Goal: Task Accomplishment & Management: Use online tool/utility

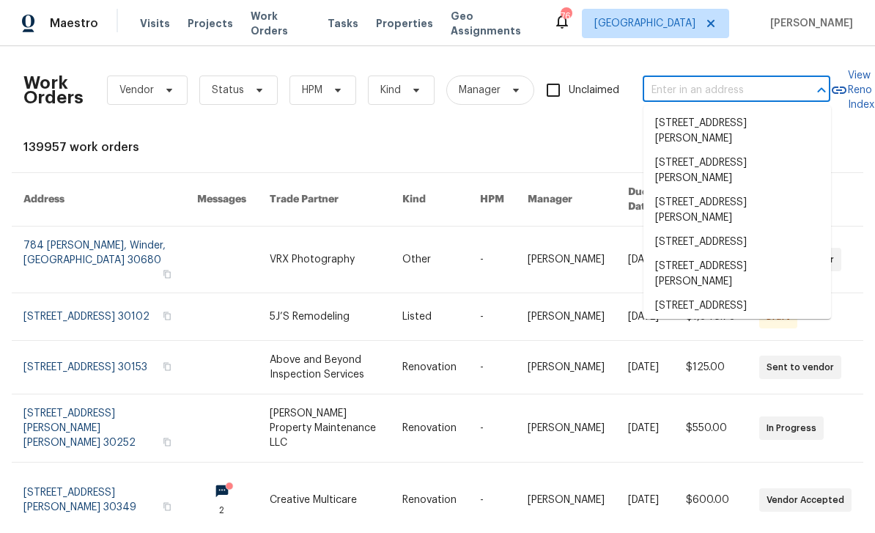
click at [699, 92] on input "text" at bounding box center [716, 90] width 147 height 23
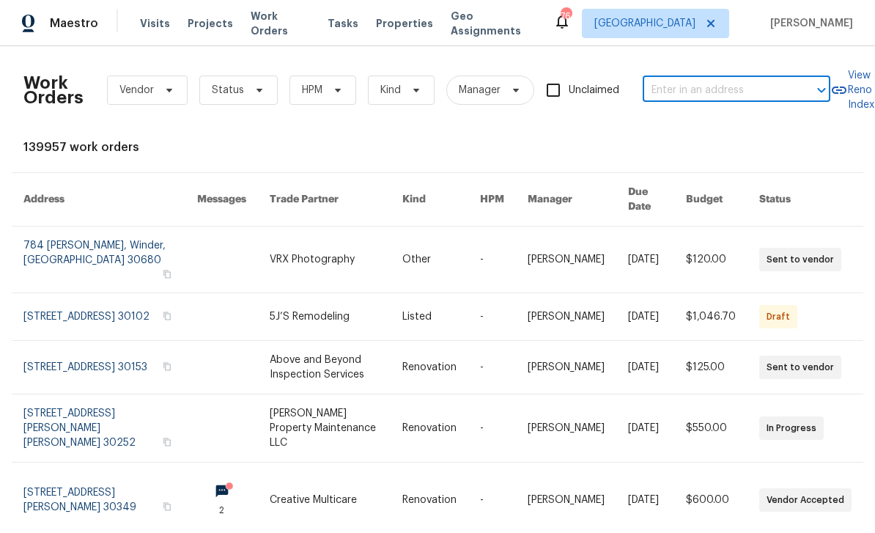
paste input "5142 Golfbrook Ct, Stone Mountain, GA 30088"
type input "5142 Golfbrook Ct, Stone Mountain, GA 30088"
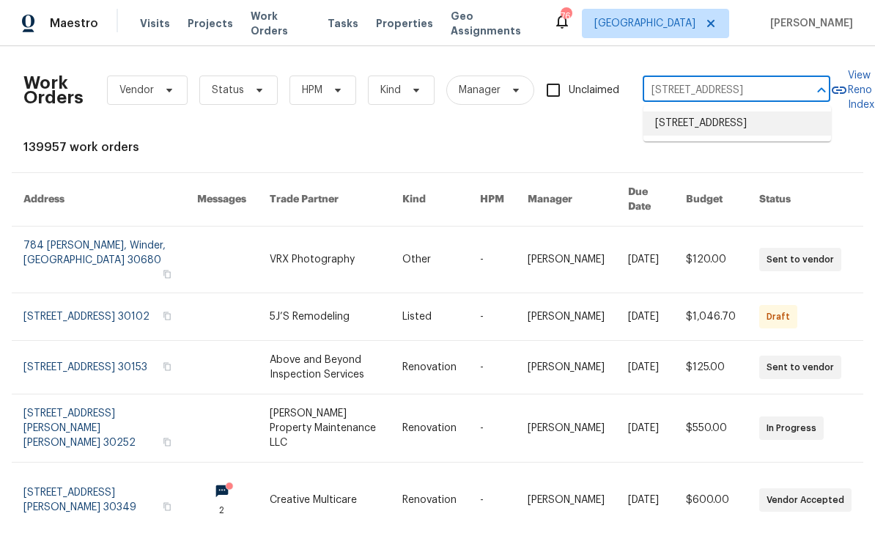
click at [746, 122] on li "5142 Golfbrook Ct, Stone Mountain, GA 30088" at bounding box center [738, 123] width 188 height 24
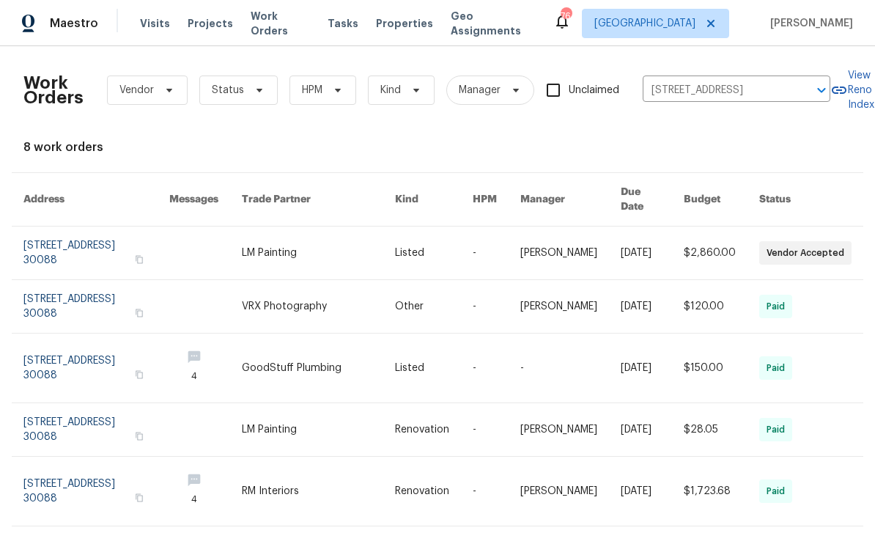
click at [107, 245] on link at bounding box center [96, 253] width 146 height 53
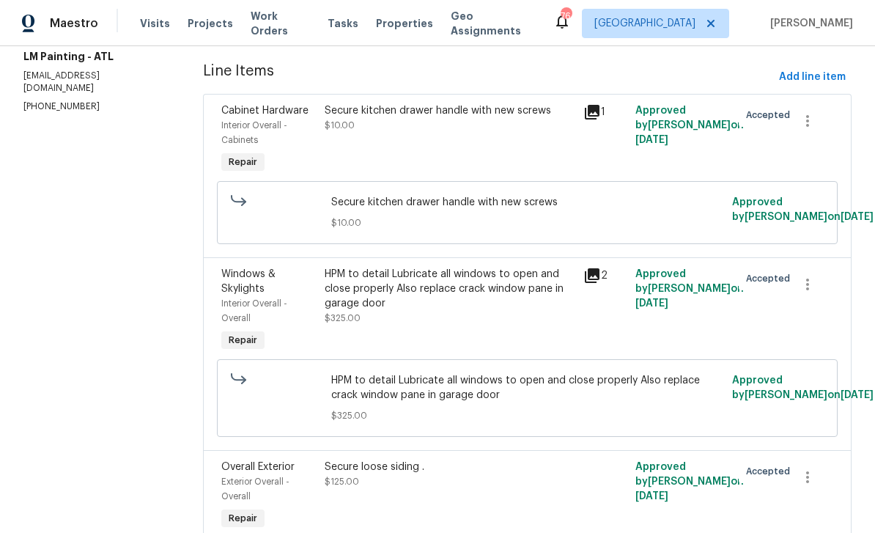
scroll to position [187, 0]
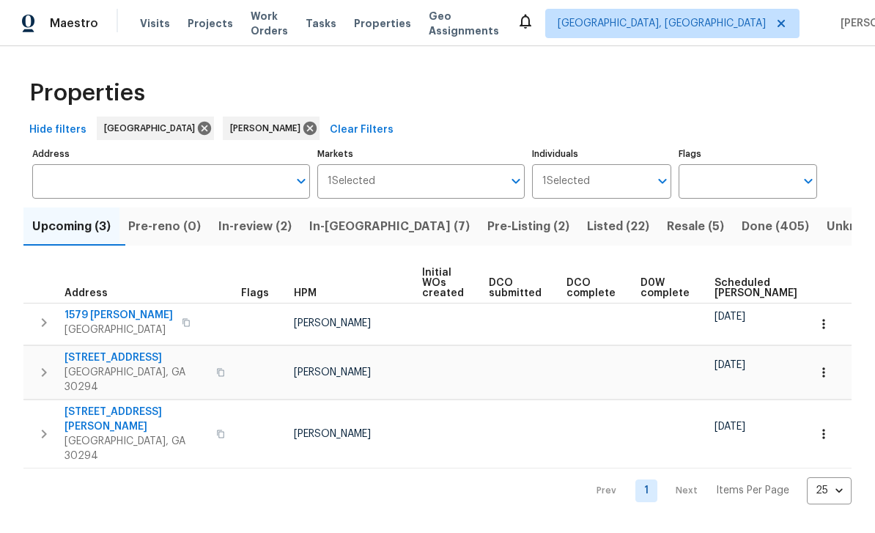
click at [285, 220] on span "In-review (2)" at bounding box center [254, 226] width 73 height 21
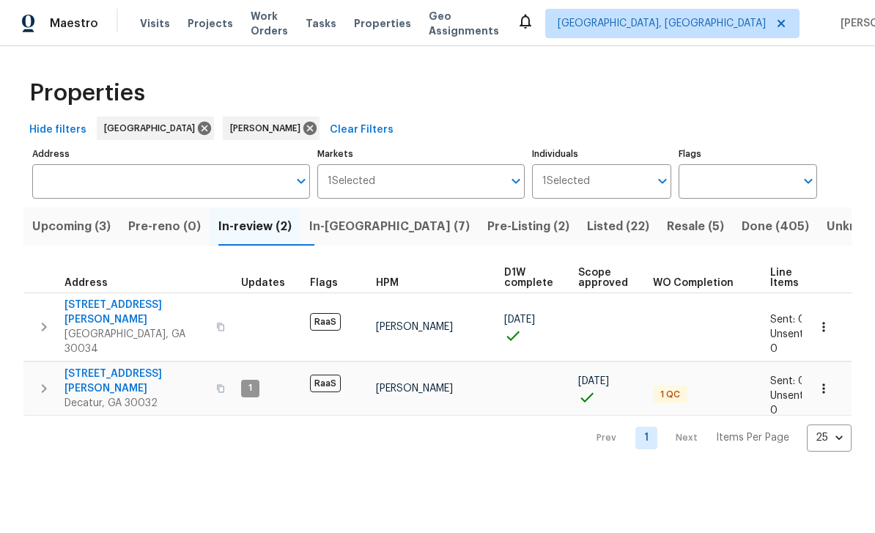
click at [149, 306] on span "3689 Laurie Woods Ln" at bounding box center [136, 312] width 143 height 29
click at [360, 222] on span "In-reno (7)" at bounding box center [389, 226] width 161 height 21
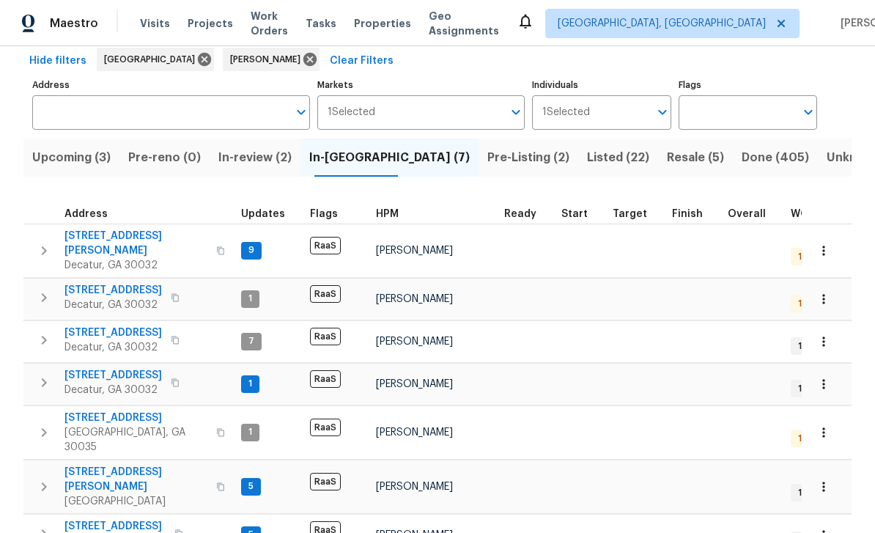
scroll to position [68, 0]
click at [122, 520] on span "1123 Redan Way" at bounding box center [115, 527] width 101 height 15
click at [77, 164] on span "Upcoming (3)" at bounding box center [71, 158] width 78 height 21
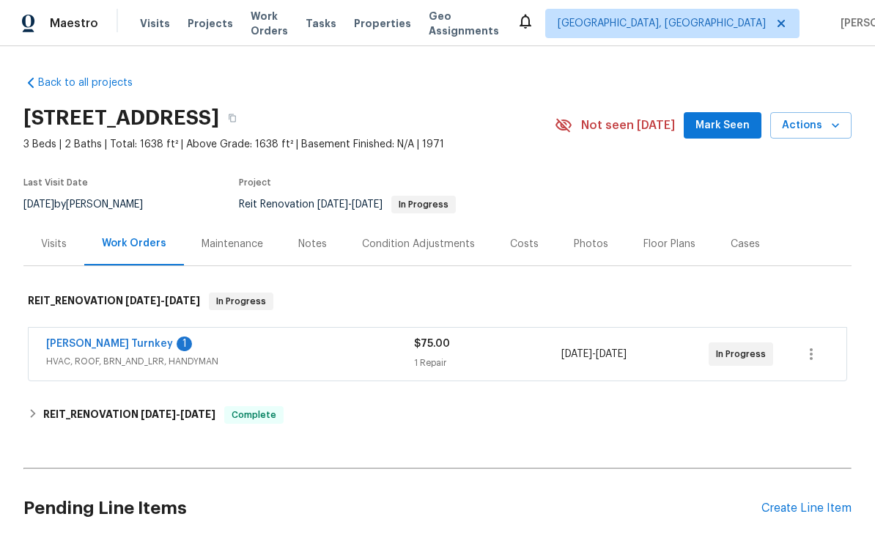
click at [87, 343] on link "[PERSON_NAME] Turnkey" at bounding box center [109, 344] width 127 height 10
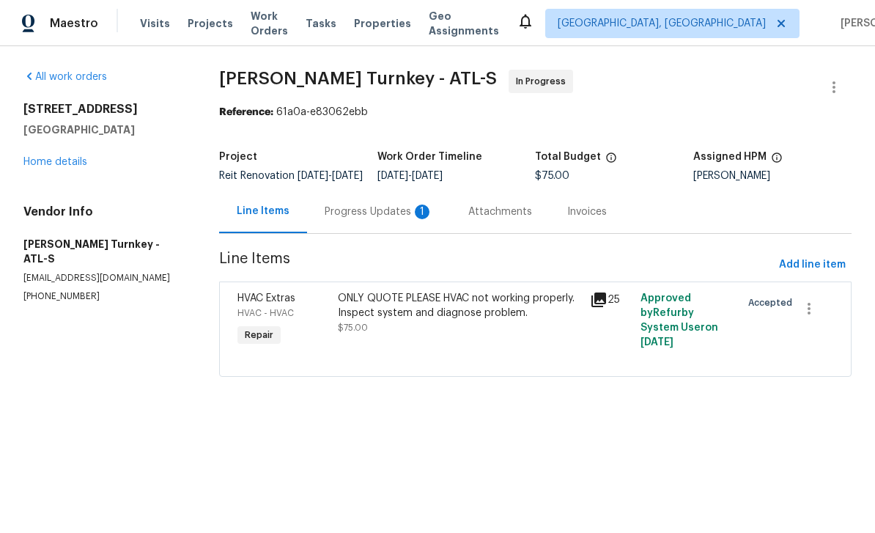
click at [398, 231] on div "Progress Updates 1" at bounding box center [379, 211] width 144 height 43
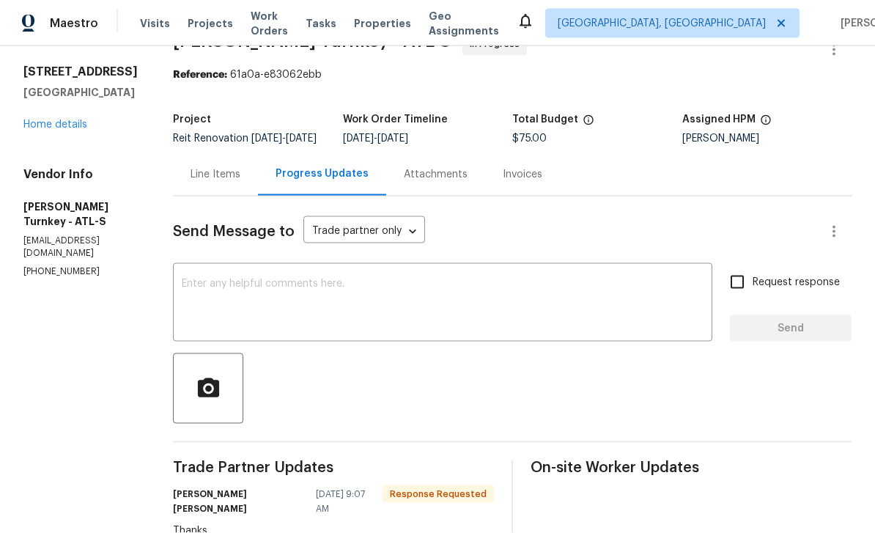
scroll to position [97, 0]
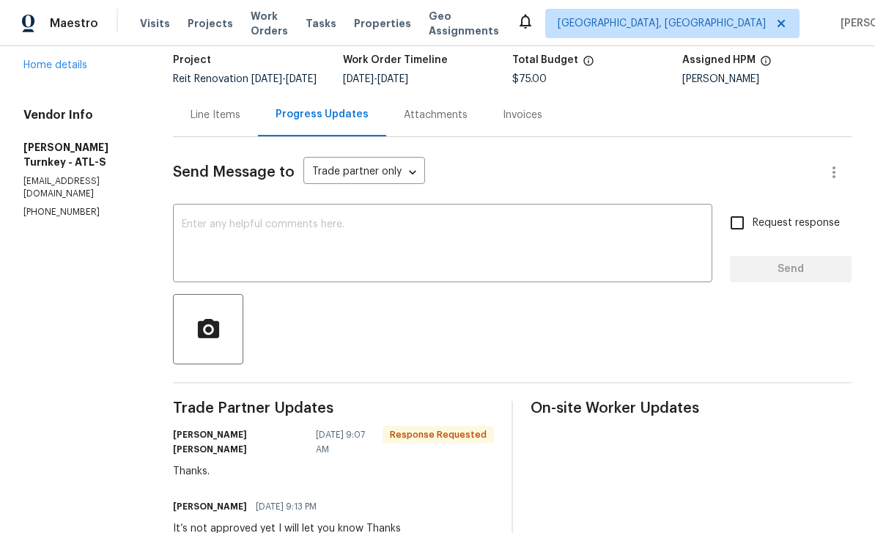
click at [589, 219] on textarea at bounding box center [443, 244] width 522 height 51
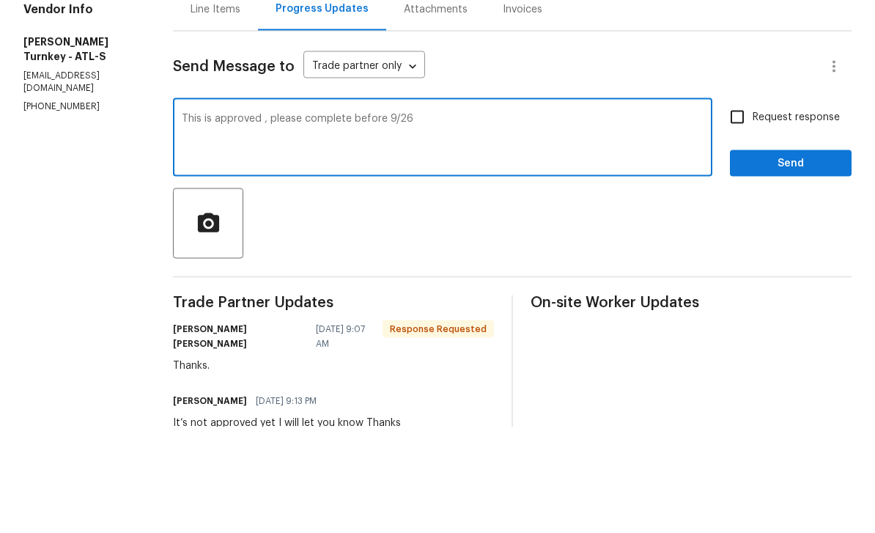
type textarea "This is approved , please complete before 9/26"
click at [735, 207] on input "Request response" at bounding box center [737, 222] width 31 height 31
checkbox input "true"
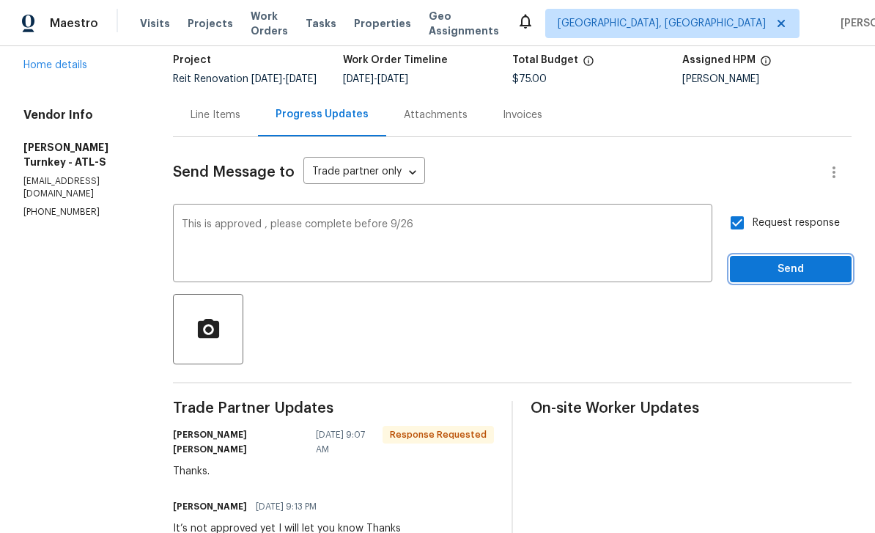
click at [776, 260] on span "Send" at bounding box center [791, 269] width 98 height 18
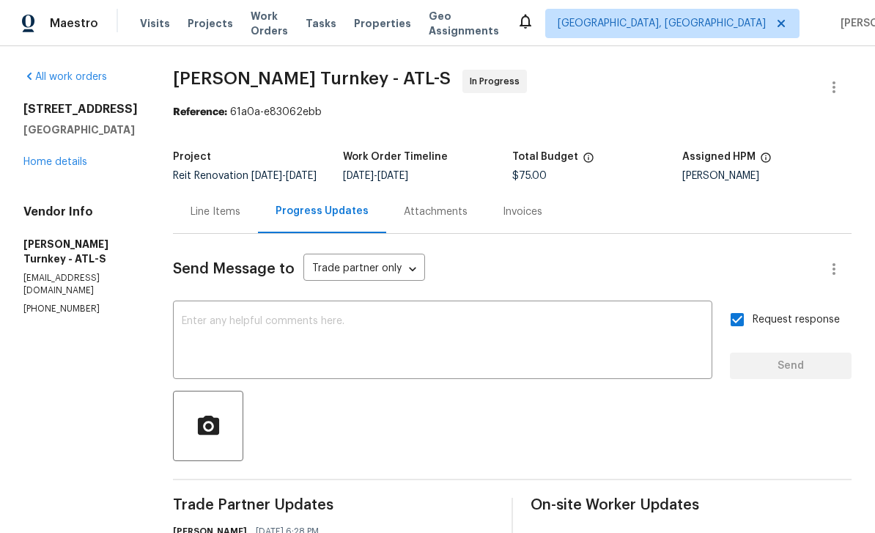
scroll to position [0, 0]
click at [85, 157] on link "Home details" at bounding box center [55, 162] width 64 height 10
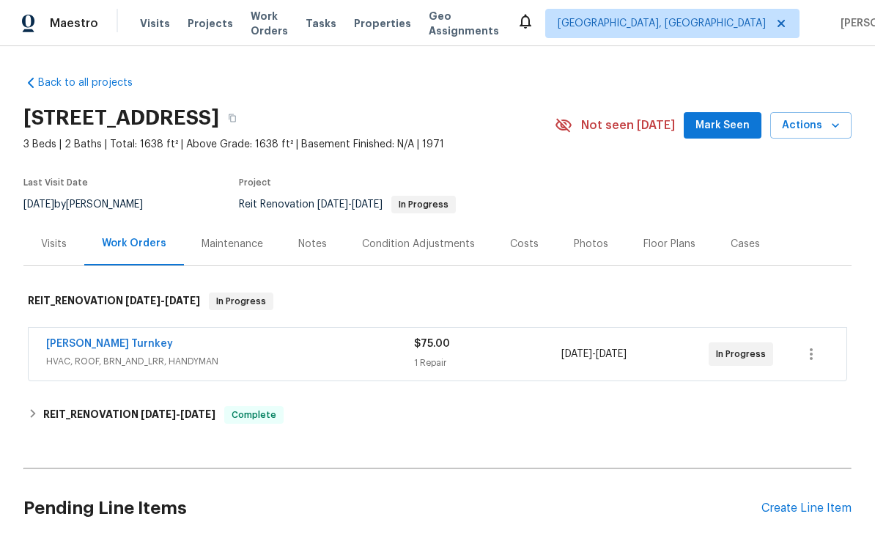
click at [61, 237] on div "Visits" at bounding box center [54, 244] width 26 height 15
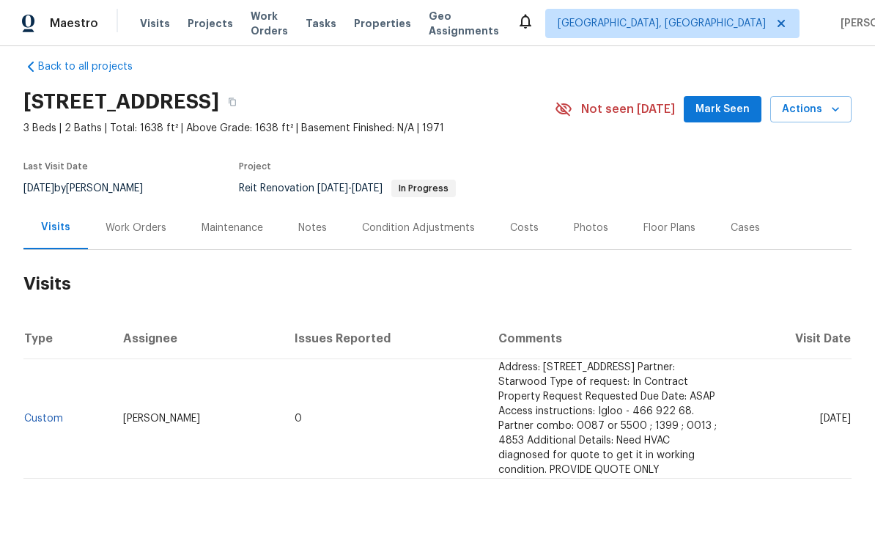
scroll to position [15, 0]
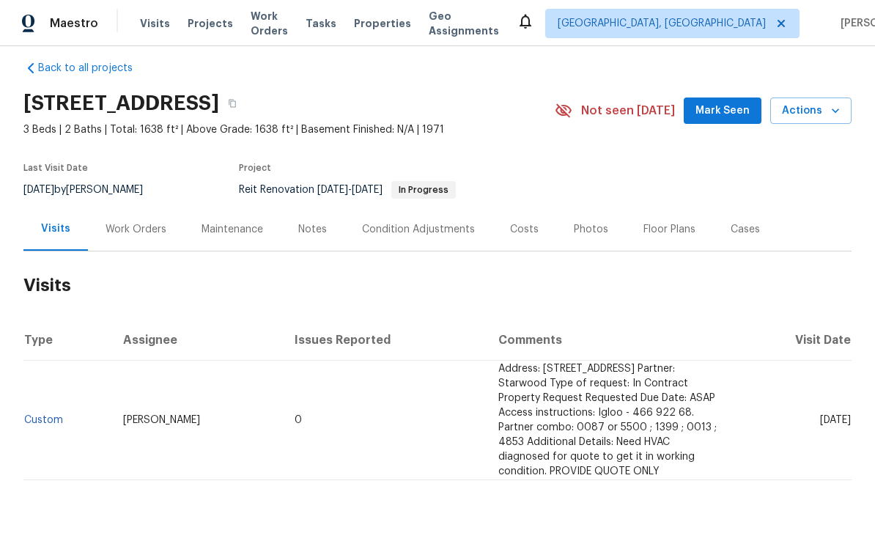
click at [578, 387] on span "Address: 1123 Redan Way, Stone Mountain, GA 30088 Partner: Starwood Type of req…" at bounding box center [608, 420] width 218 height 113
click at [119, 223] on div "Work Orders" at bounding box center [136, 228] width 96 height 43
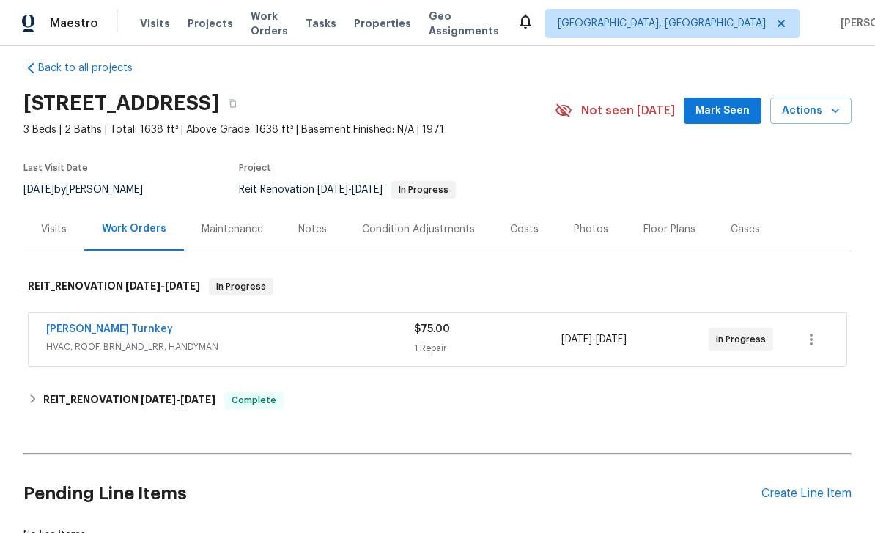
click at [78, 324] on link "[PERSON_NAME] Turnkey" at bounding box center [109, 329] width 127 height 10
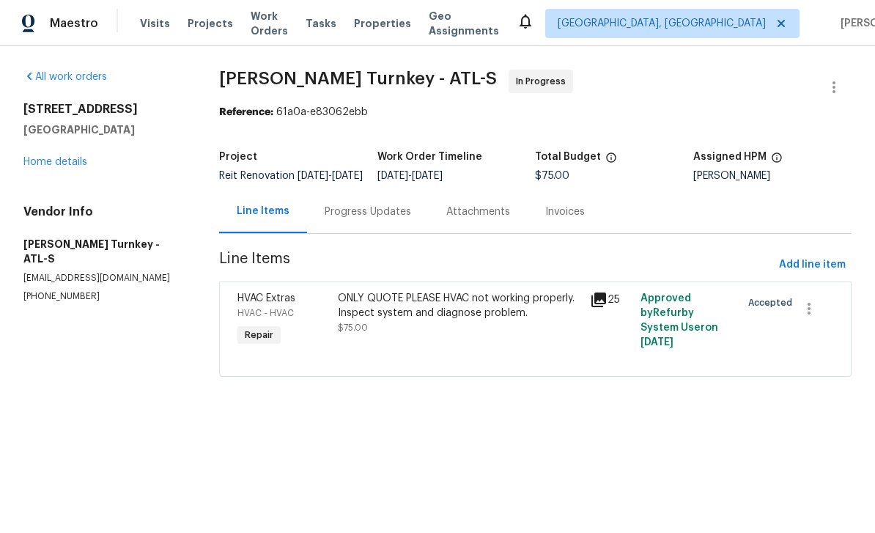
click at [515, 320] on div "ONLY QUOTE PLEASE HVAC not working properly. Inspect system and diagnose proble…" at bounding box center [459, 305] width 243 height 29
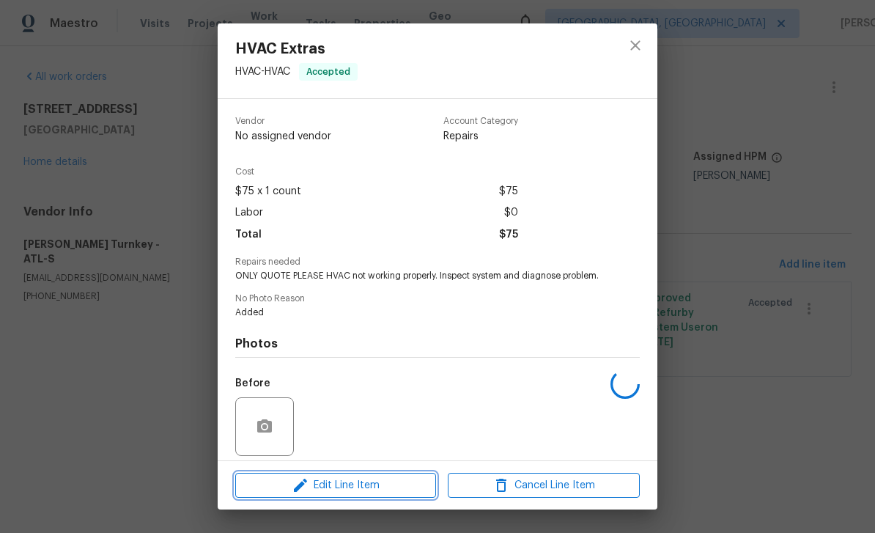
click at [405, 489] on span "Edit Line Item" at bounding box center [336, 486] width 192 height 18
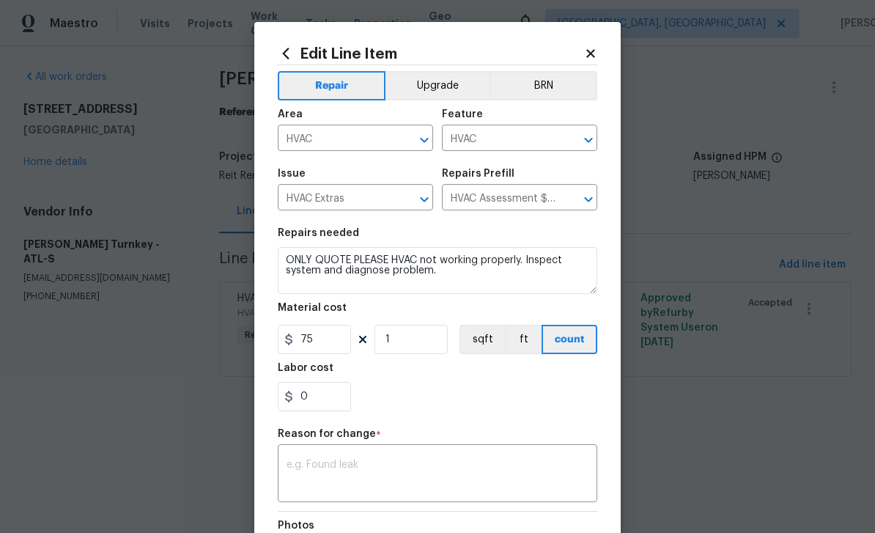
click at [670, 161] on body "Maestro Visits Projects Work Orders Tasks Properties Geo Assignments Albuquerqu…" at bounding box center [437, 209] width 875 height 418
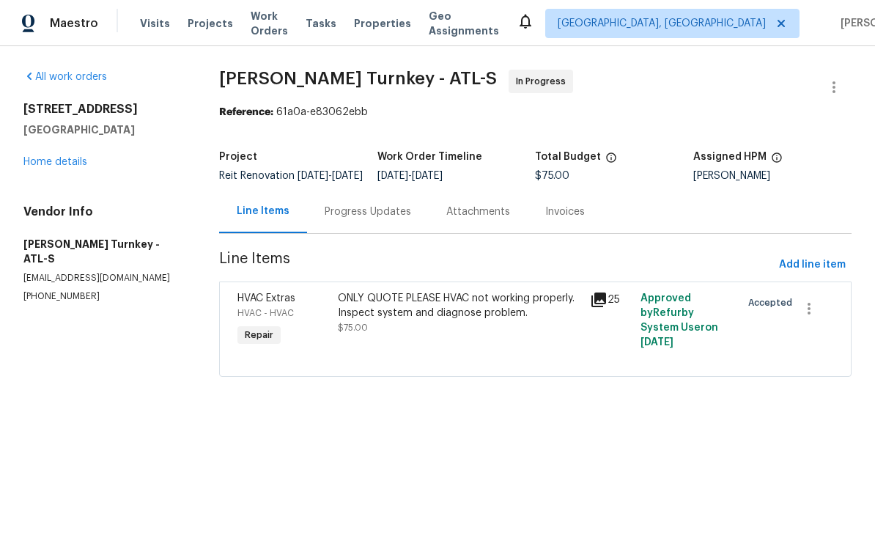
click at [403, 217] on div "Progress Updates" at bounding box center [368, 212] width 87 height 15
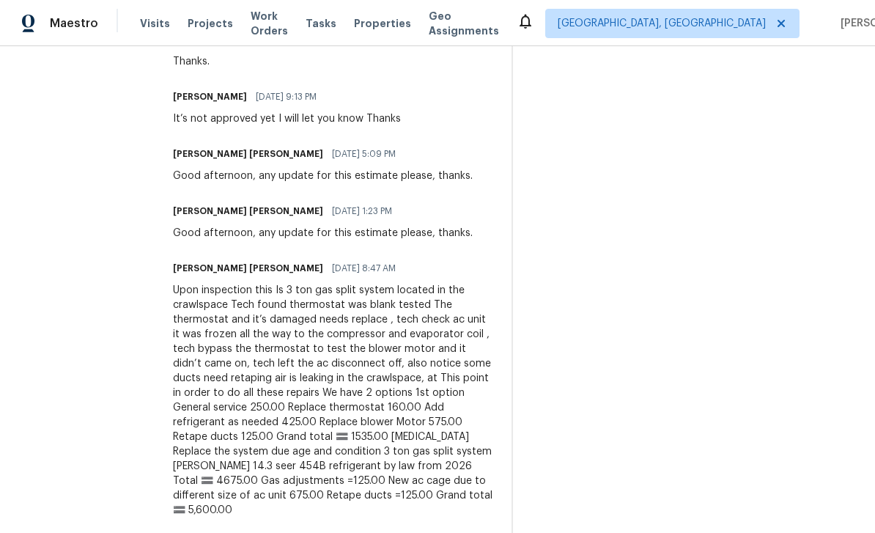
scroll to position [549, 0]
click at [423, 406] on div "Upon inspection this Is 3 ton gas split system located in the crawlspace Tech f…" at bounding box center [333, 400] width 321 height 235
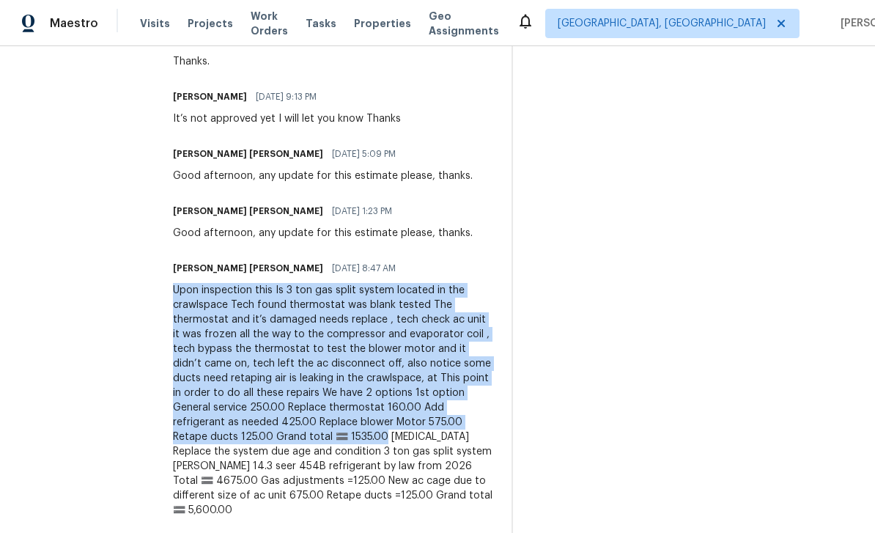
copy div "Upon inspection this Is 3 ton gas split system located in the crawlspace Tech f…"
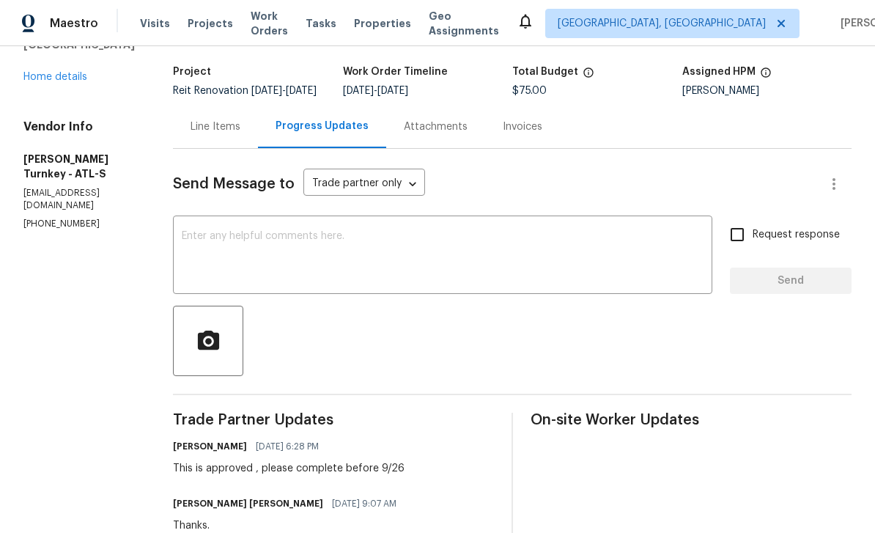
scroll to position [76, 0]
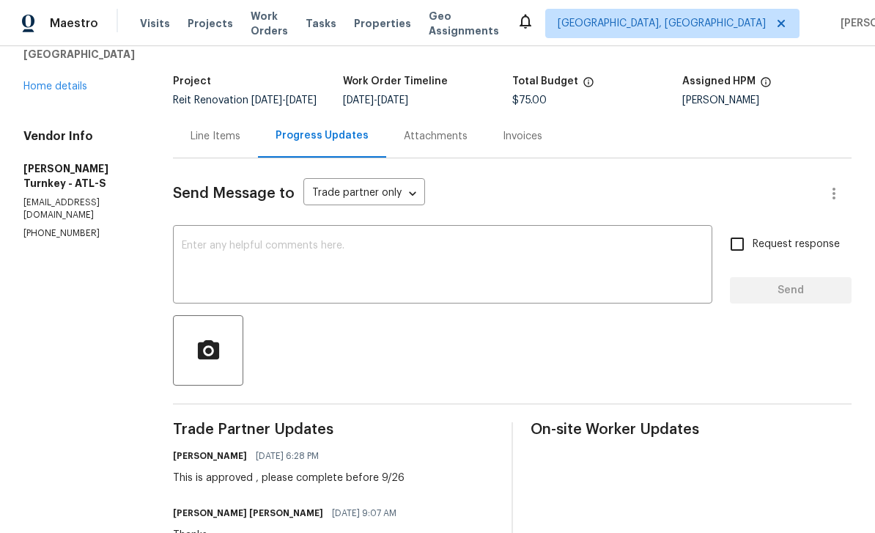
click at [191, 129] on div "Line Items" at bounding box center [216, 136] width 50 height 15
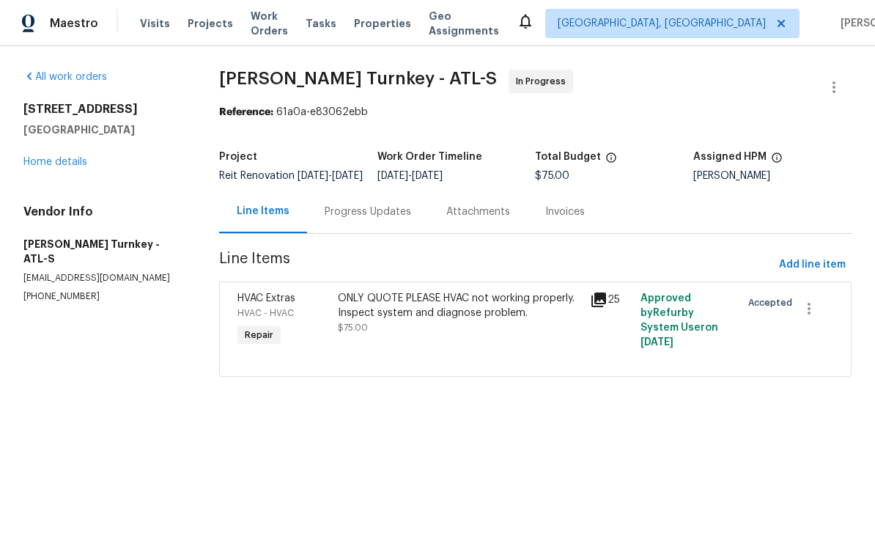
click at [472, 335] on div "ONLY QUOTE PLEASE HVAC not working properly. Inspect system and diagnose proble…" at bounding box center [459, 313] width 243 height 44
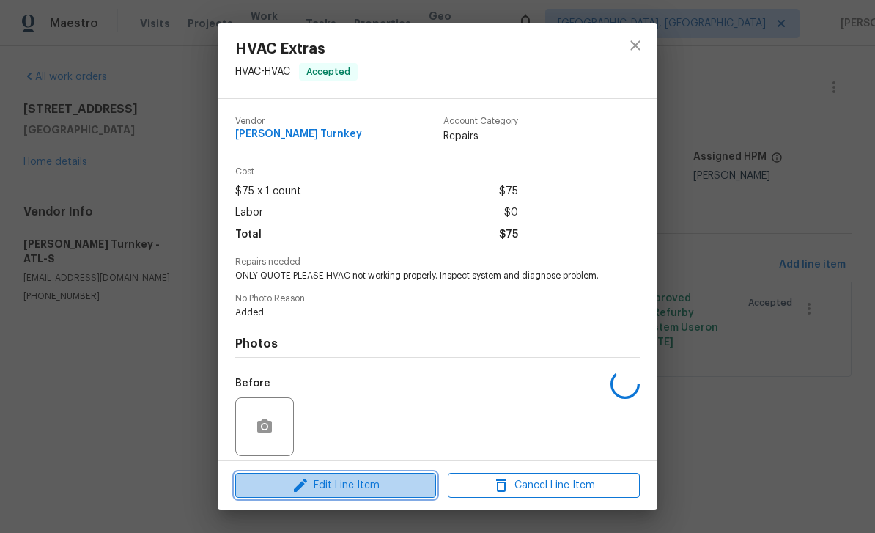
click at [375, 490] on span "Edit Line Item" at bounding box center [336, 486] width 192 height 18
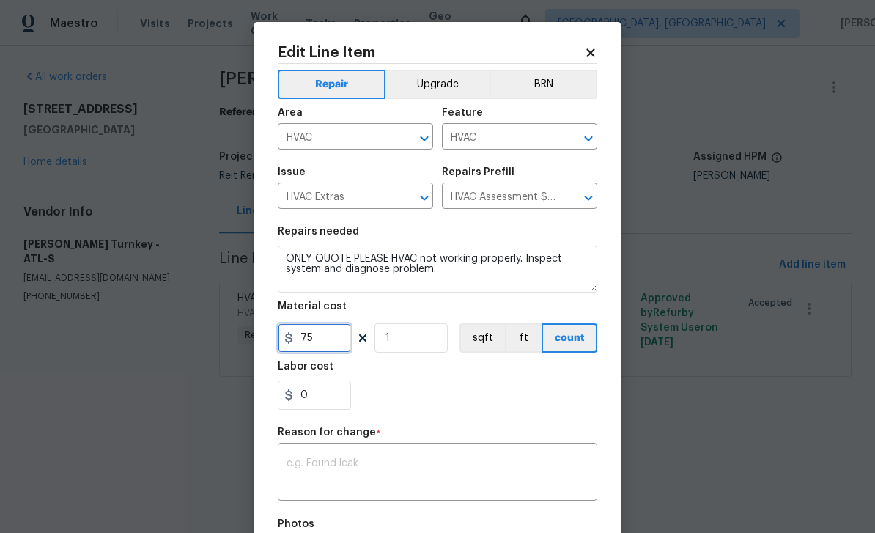
click at [334, 345] on input "75" at bounding box center [314, 337] width 73 height 29
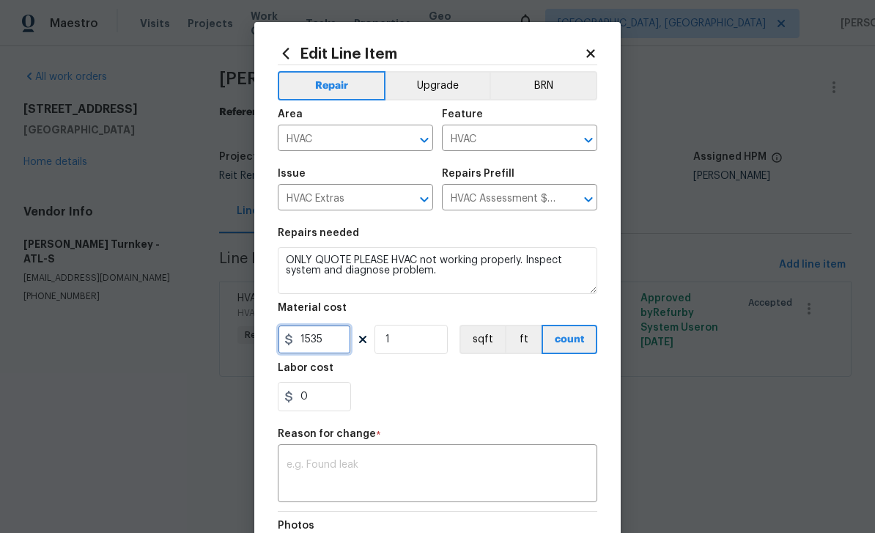
type input "1535"
click at [595, 56] on icon at bounding box center [590, 53] width 13 height 13
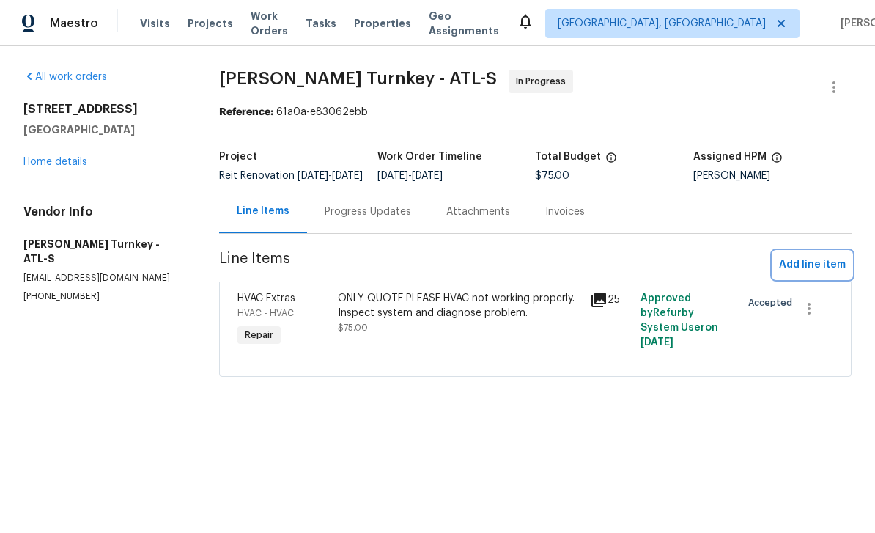
click at [827, 272] on span "Add line item" at bounding box center [812, 265] width 67 height 18
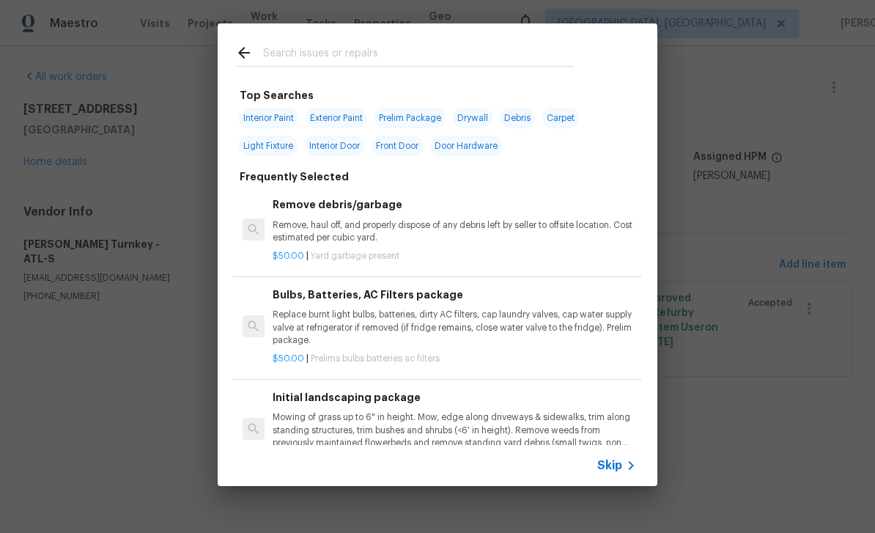
click at [507, 59] on input "text" at bounding box center [418, 55] width 311 height 22
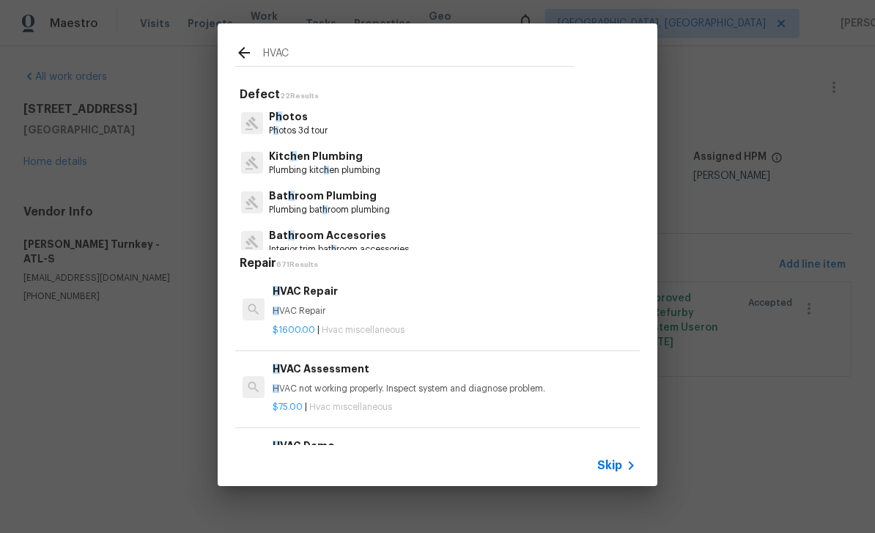
type input "HVAC"
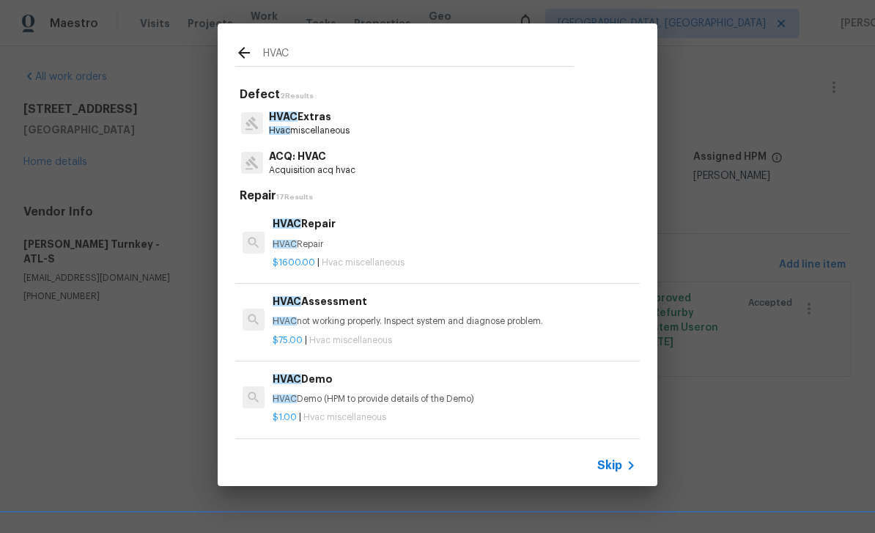
click at [296, 119] on span "HVAC" at bounding box center [283, 116] width 29 height 10
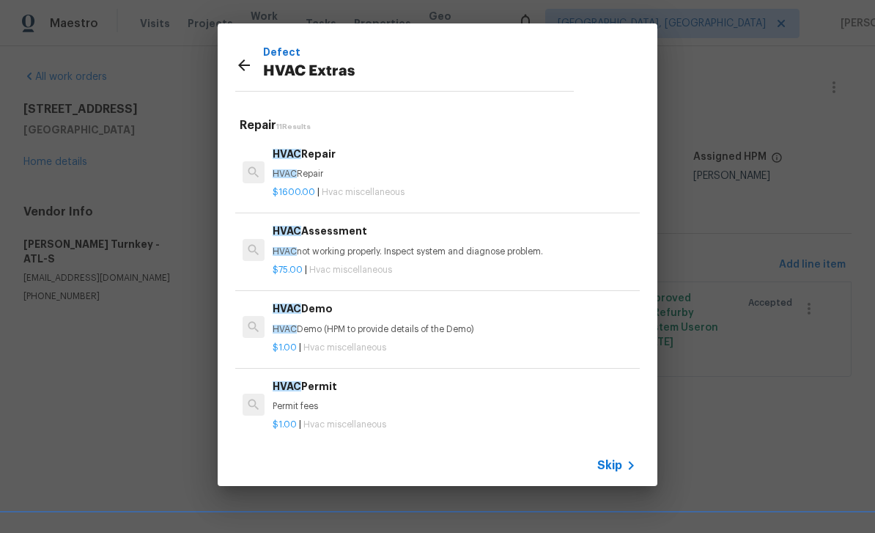
click at [389, 158] on h6 "HVAC Repair" at bounding box center [455, 154] width 364 height 16
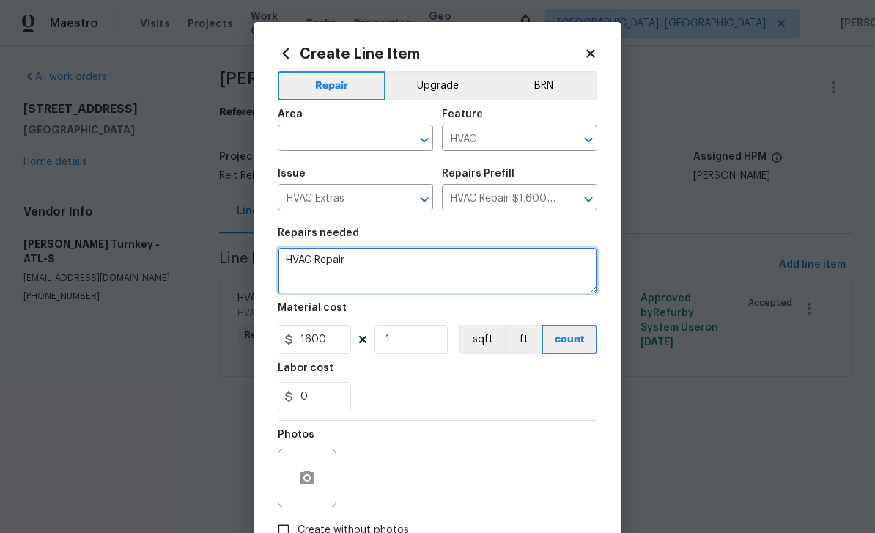
click at [382, 269] on textarea "HVAC Repair" at bounding box center [438, 270] width 320 height 47
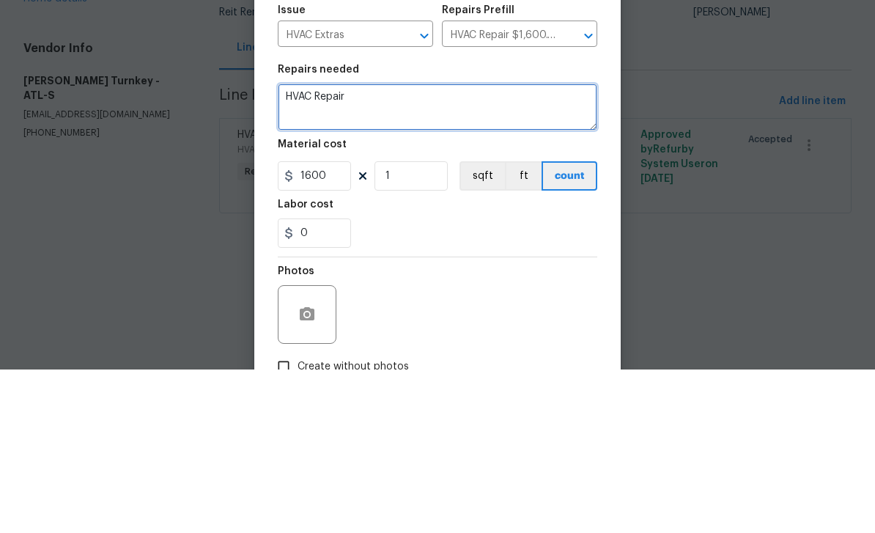
click at [392, 247] on textarea "HVAC Repair" at bounding box center [438, 270] width 320 height 47
paste textarea "Upon inspection this Is 3 ton gas split system located in the crawlspace Tech f…"
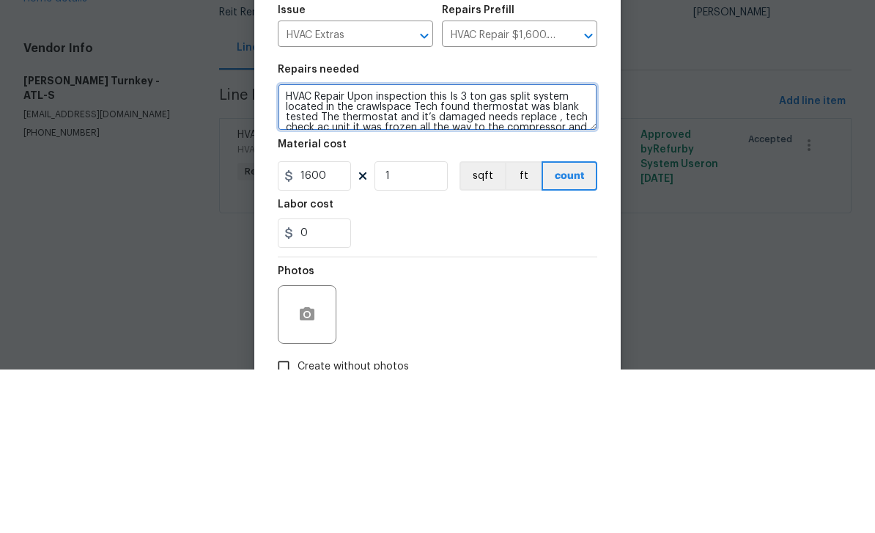
scroll to position [92, 0]
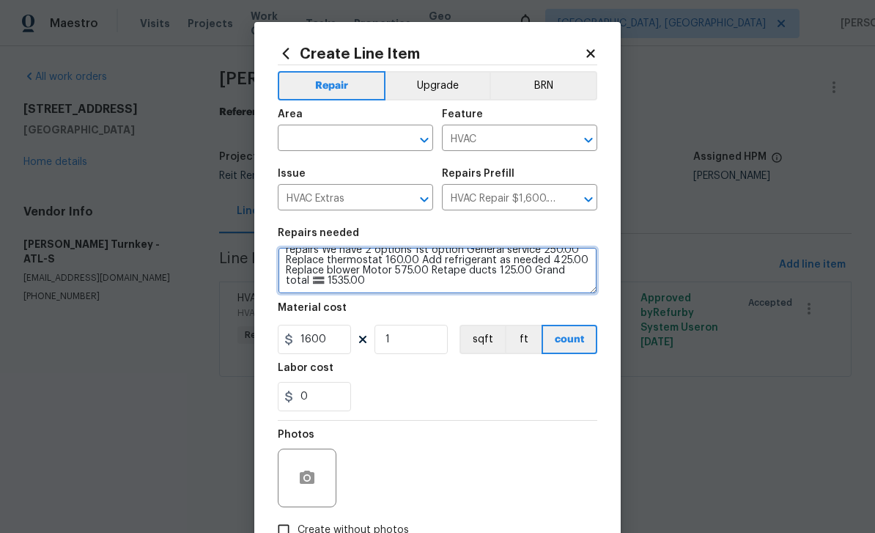
type textarea "HVAC Repair Upon inspection this Is 3 ton gas split system located in the crawl…"
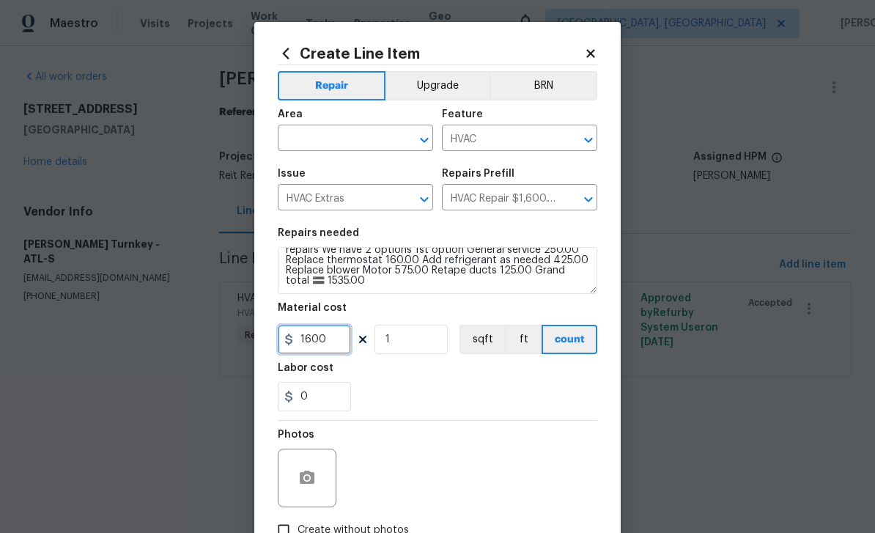
click at [338, 339] on input "1600" at bounding box center [314, 339] width 73 height 29
type input "1535"
click at [342, 136] on input "text" at bounding box center [335, 139] width 114 height 23
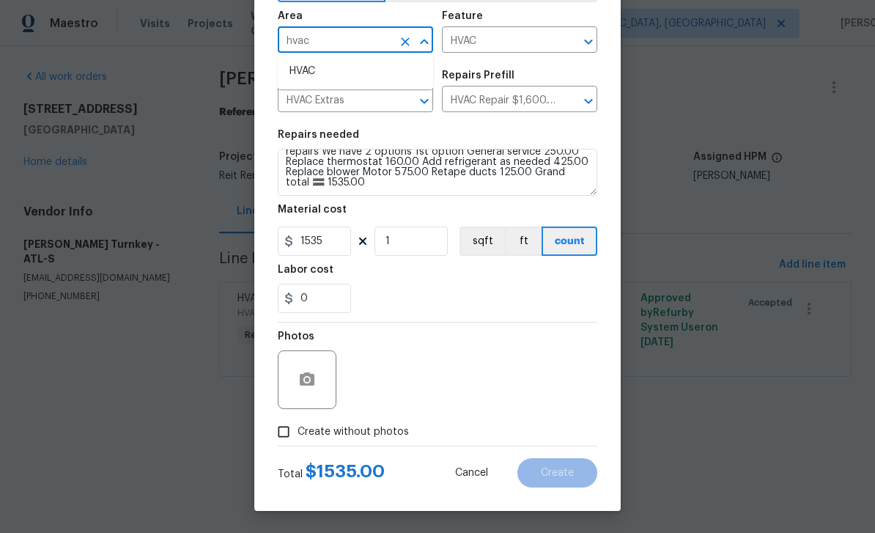
type input "hvac"
click at [282, 430] on input "Create without photos" at bounding box center [284, 432] width 28 height 28
checkbox input "true"
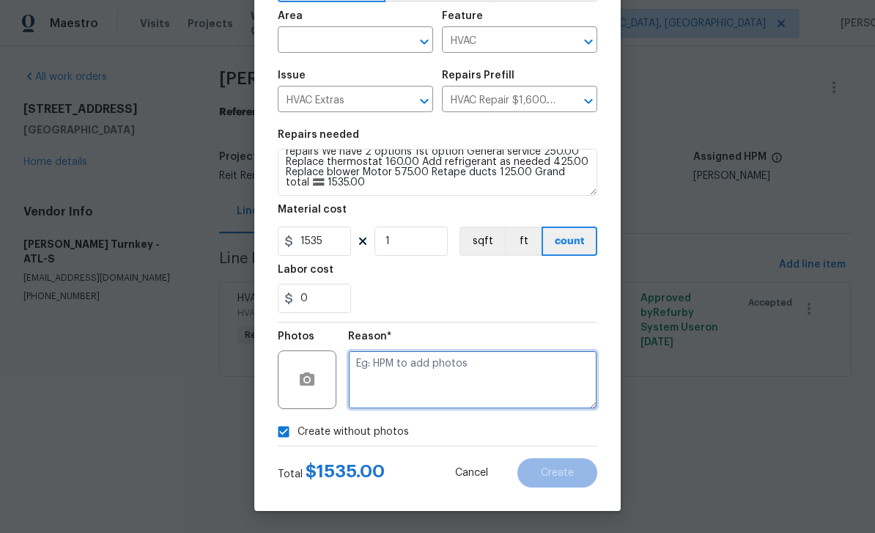
click at [441, 378] on textarea at bounding box center [472, 379] width 249 height 59
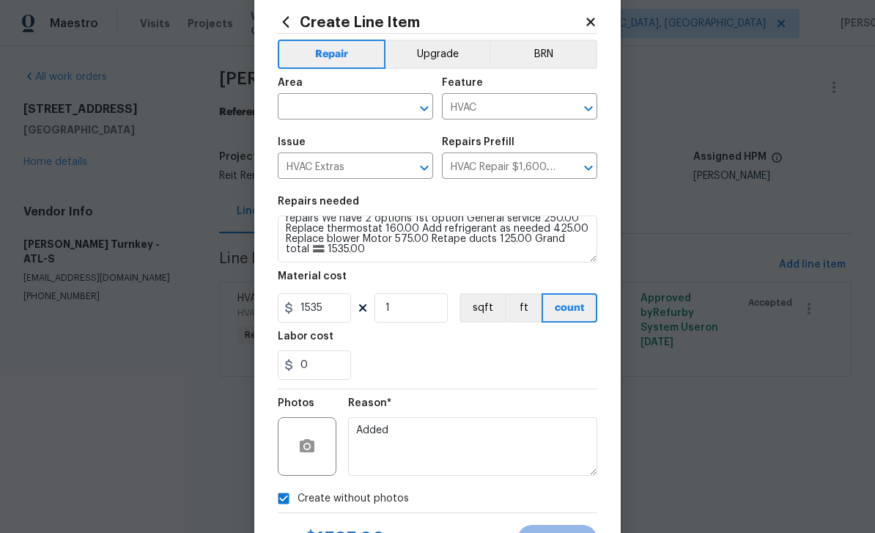
scroll to position [18, 0]
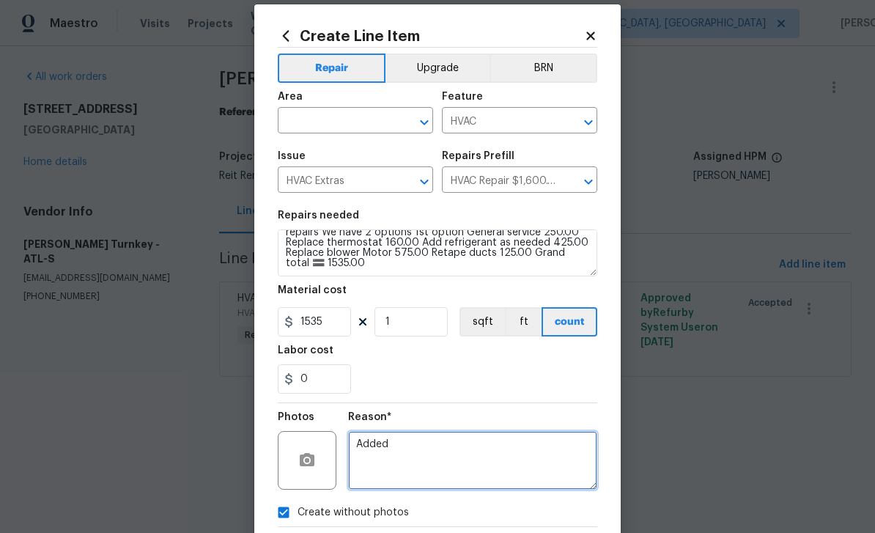
type textarea "Added"
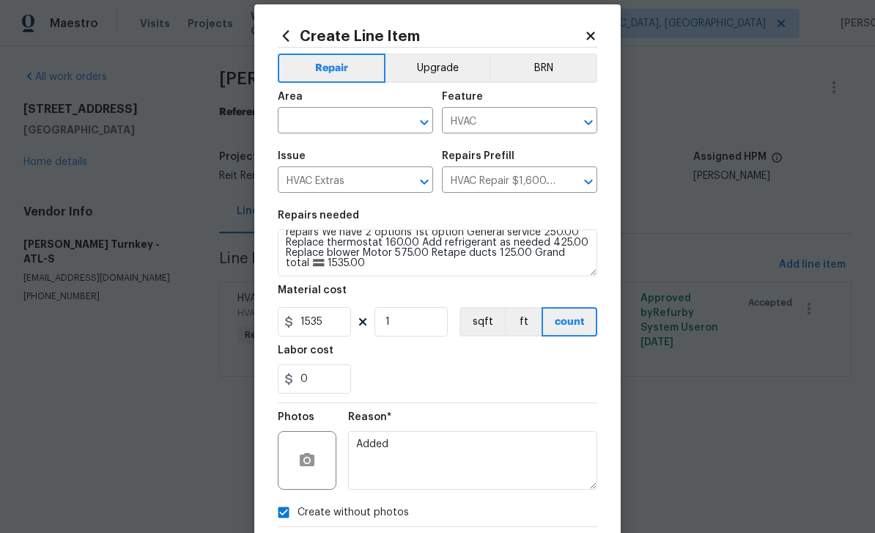
click at [359, 117] on input "text" at bounding box center [335, 122] width 114 height 23
click at [331, 150] on li "HVAC" at bounding box center [355, 156] width 155 height 24
type input "HVAC"
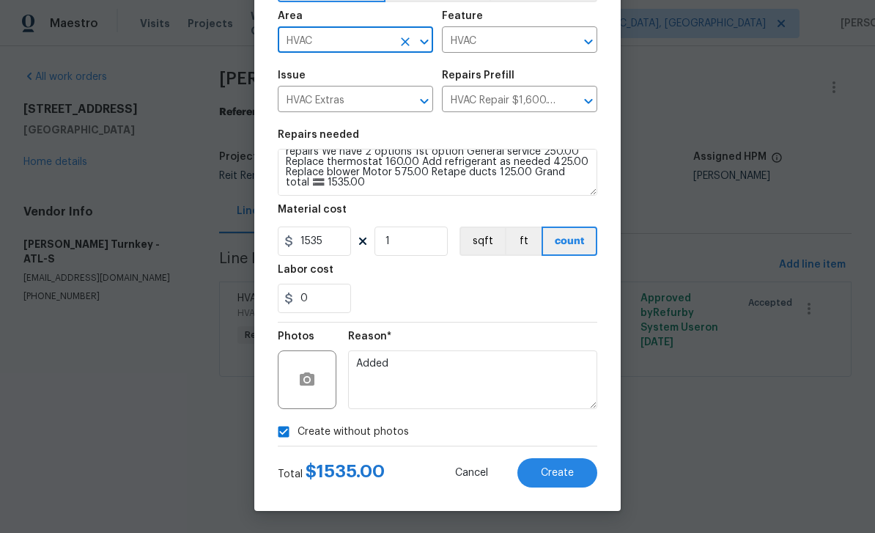
scroll to position [101, 0]
click at [573, 474] on span "Create" at bounding box center [557, 473] width 33 height 11
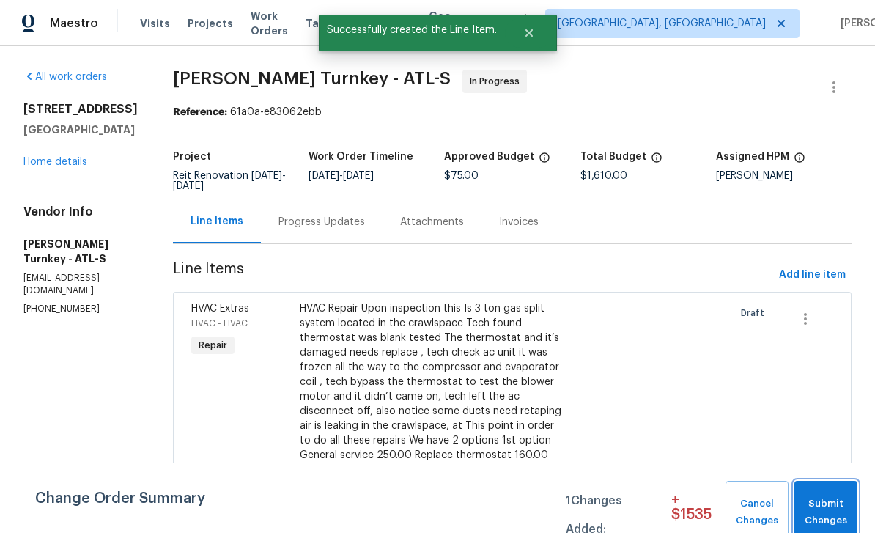
click at [829, 504] on span "Submit Changes" at bounding box center [826, 513] width 48 height 34
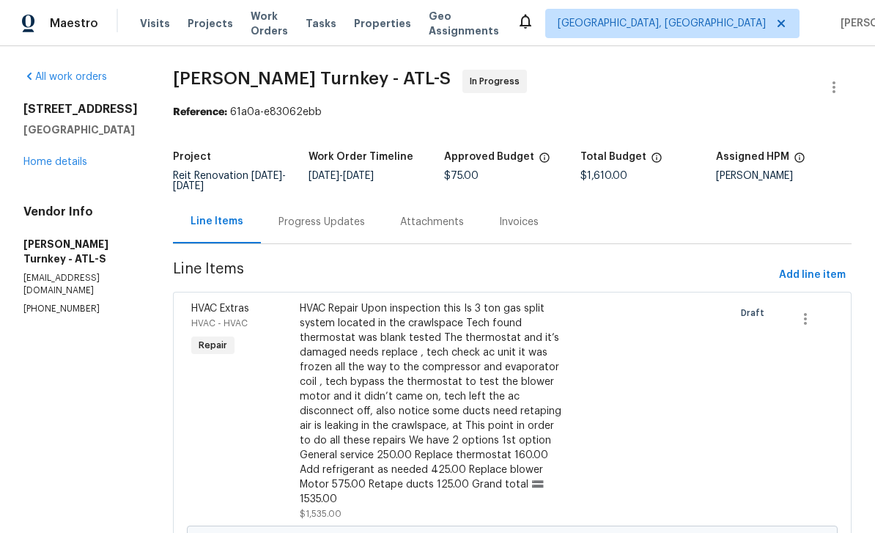
click at [82, 167] on link "Home details" at bounding box center [55, 162] width 64 height 10
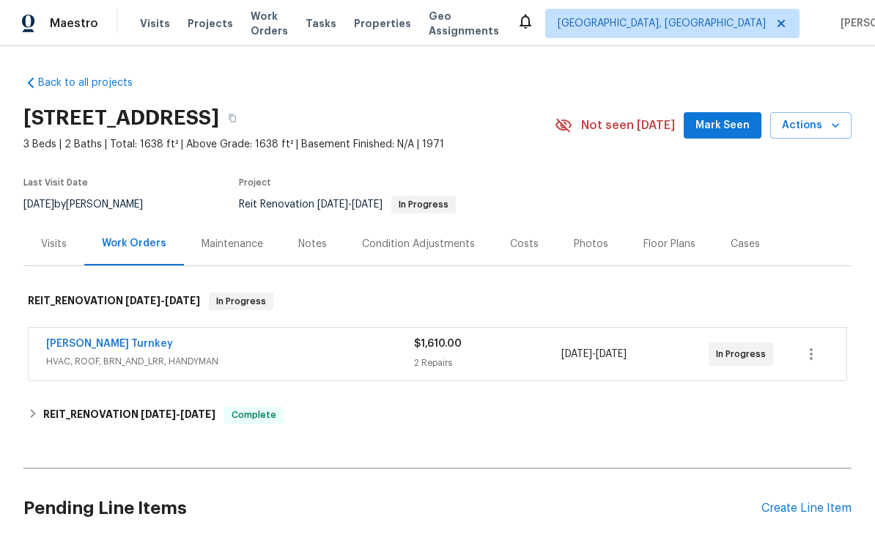
click at [112, 337] on span "[PERSON_NAME] Turnkey" at bounding box center [109, 343] width 127 height 15
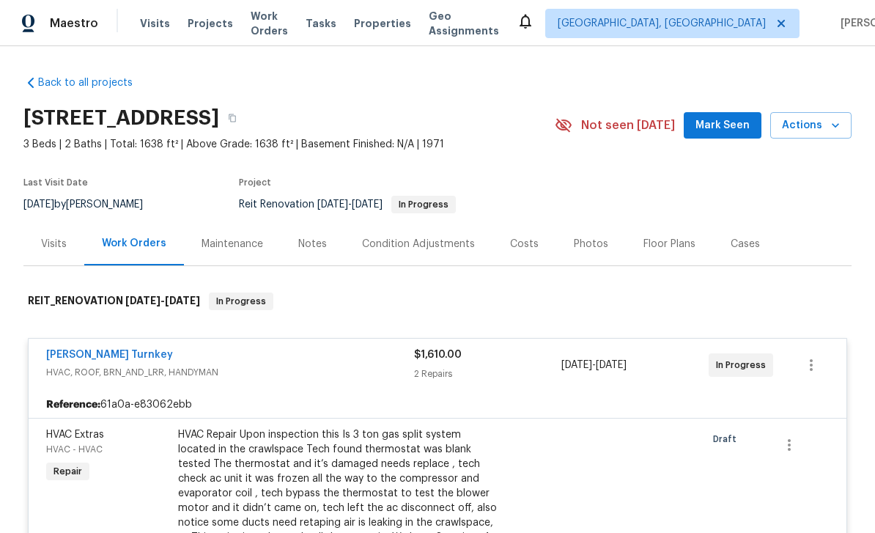
click at [182, 2] on div "Maestro Visits Projects Work Orders Tasks Properties Geo Assignments Albuquerqu…" at bounding box center [437, 23] width 875 height 46
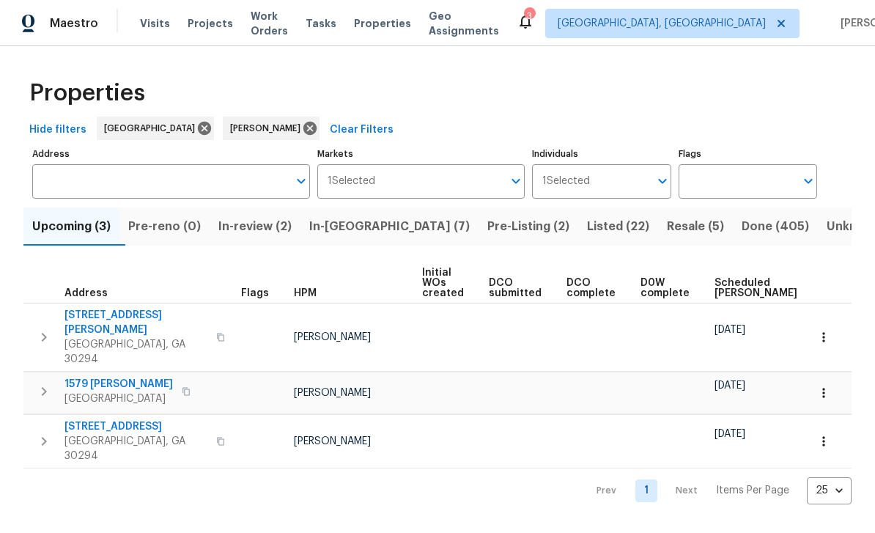
click at [371, 224] on span "In-reno (7)" at bounding box center [389, 226] width 161 height 21
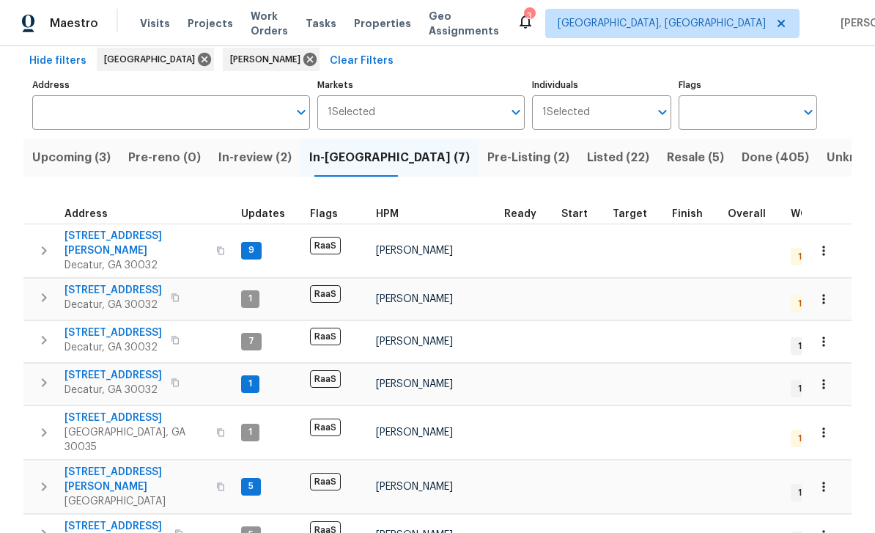
scroll to position [68, 0]
click at [92, 520] on span "1123 Redan Way" at bounding box center [115, 527] width 101 height 15
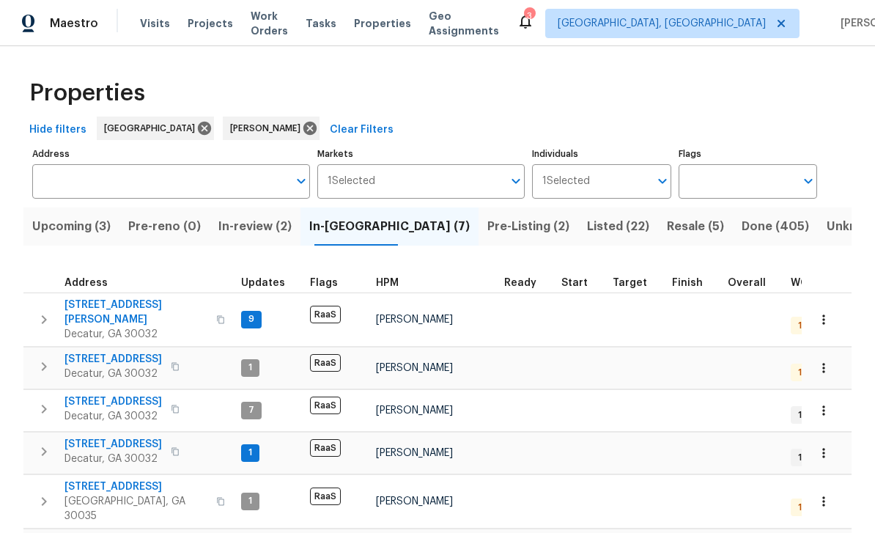
scroll to position [0, 0]
click at [288, 25] on span "Work Orders" at bounding box center [269, 23] width 37 height 29
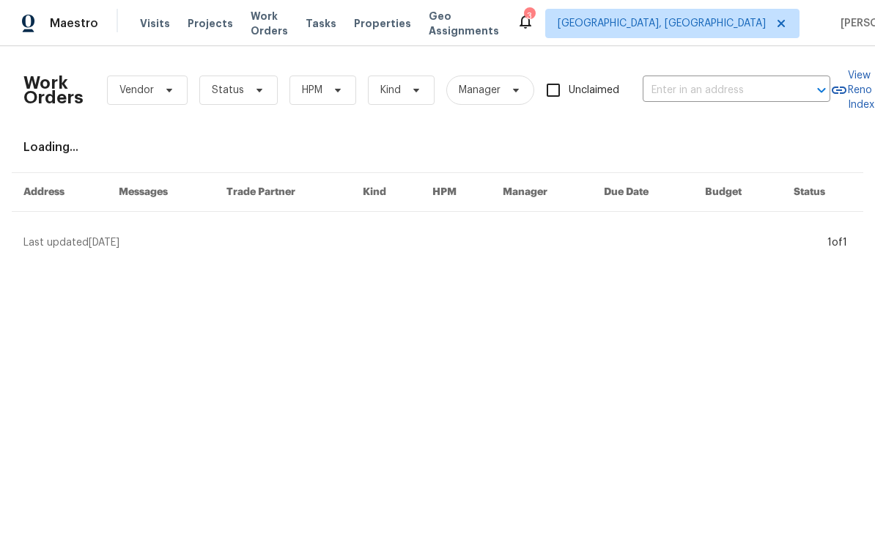
click at [710, 86] on input "text" at bounding box center [716, 90] width 147 height 23
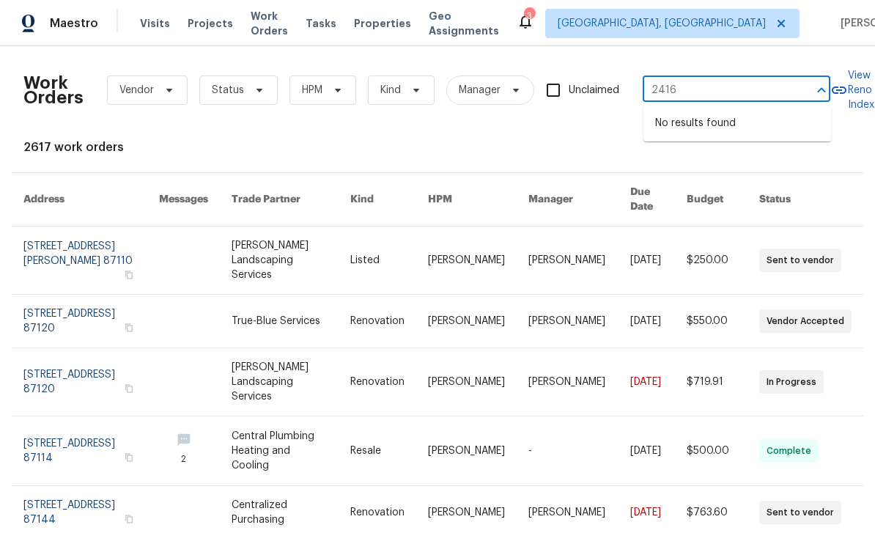
type input "2416"
click at [696, 24] on span "[GEOGRAPHIC_DATA], [GEOGRAPHIC_DATA]" at bounding box center [662, 23] width 208 height 15
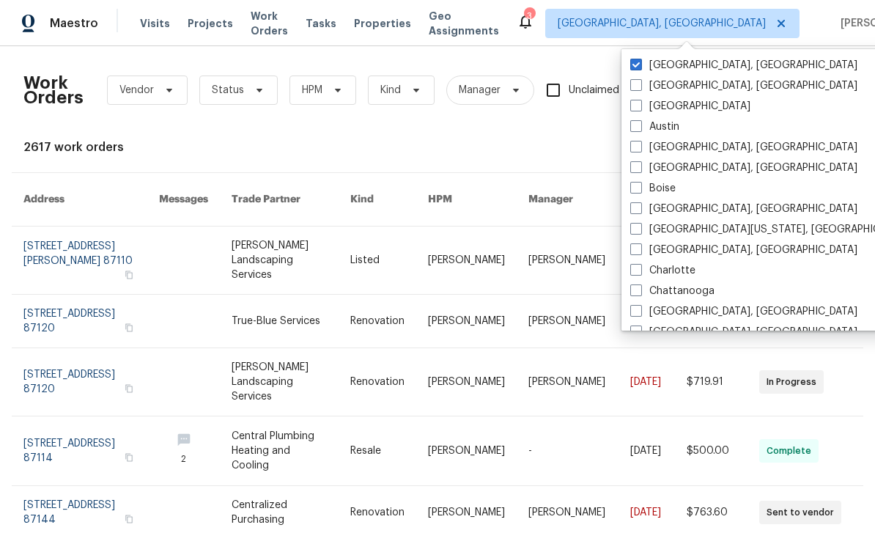
click at [638, 105] on span at bounding box center [636, 106] width 12 height 12
click at [638, 105] on input "[GEOGRAPHIC_DATA]" at bounding box center [635, 104] width 10 height 10
checkbox input "true"
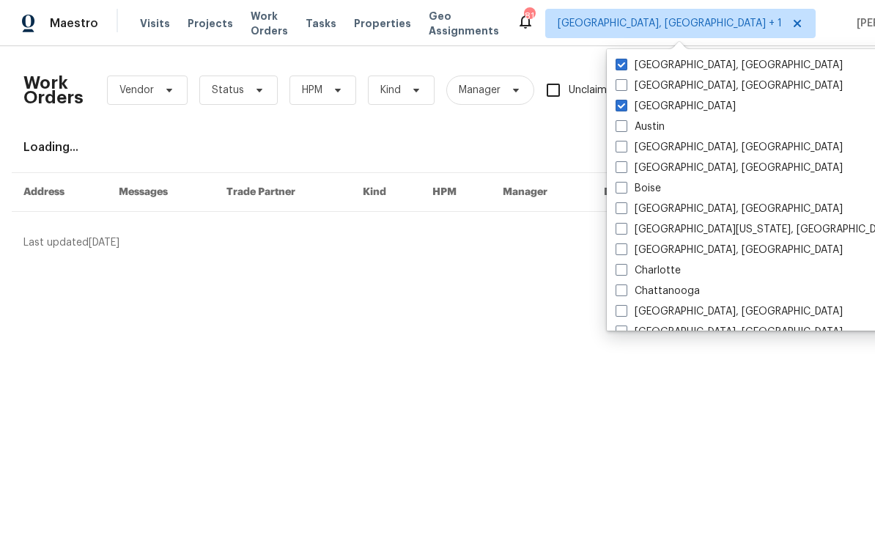
click at [620, 67] on span at bounding box center [622, 65] width 12 height 12
click at [620, 67] on input "[GEOGRAPHIC_DATA], [GEOGRAPHIC_DATA]" at bounding box center [621, 63] width 10 height 10
checkbox input "false"
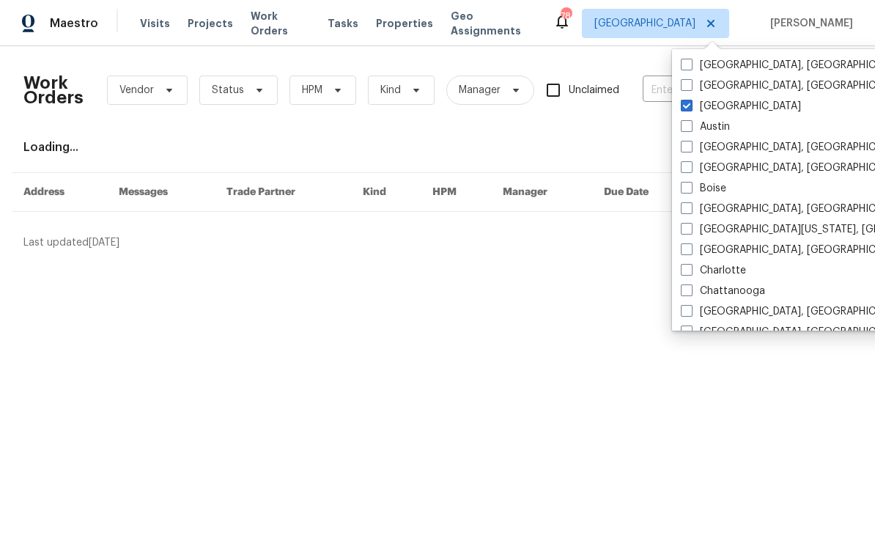
click at [602, 153] on div "Loading..." at bounding box center [437, 147] width 828 height 15
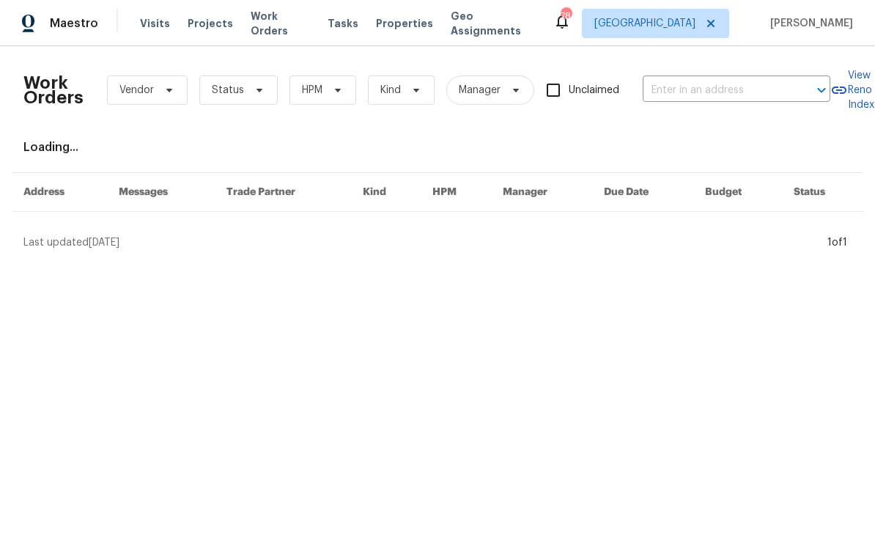
click at [676, 90] on input "text" at bounding box center [716, 90] width 147 height 23
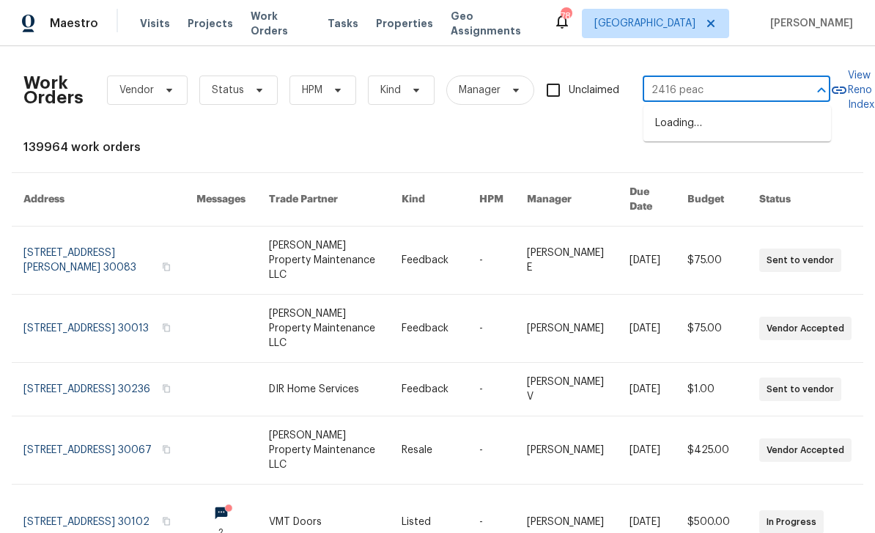
type input "2416 peach"
click at [755, 130] on li "2416 Peachwood Cir NE Apt 9, Atlanta, GA 30345" at bounding box center [738, 123] width 188 height 24
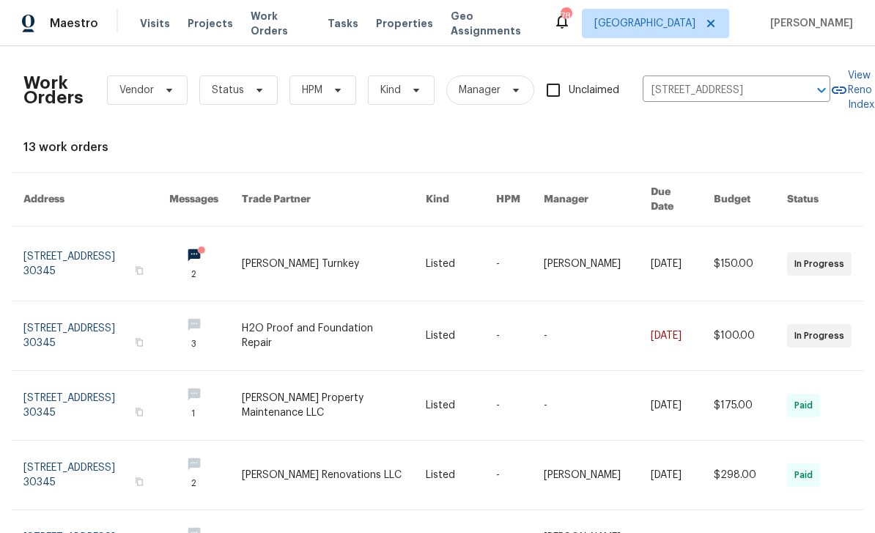
click at [75, 251] on link at bounding box center [96, 264] width 146 height 74
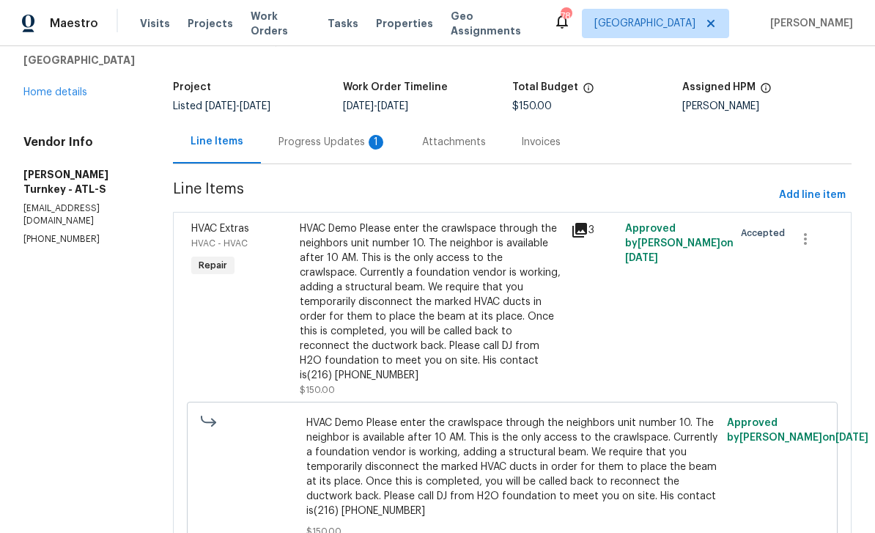
scroll to position [69, 0]
click at [575, 231] on icon at bounding box center [580, 231] width 18 height 18
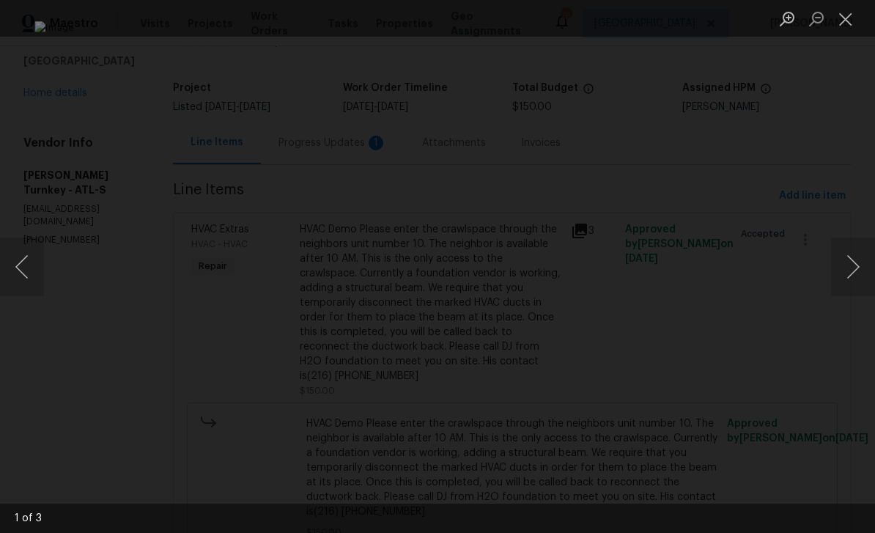
click at [853, 266] on button "Next image" at bounding box center [853, 267] width 44 height 59
click at [29, 262] on button "Previous image" at bounding box center [22, 267] width 44 height 59
click at [31, 262] on button "Previous image" at bounding box center [22, 267] width 44 height 59
click at [34, 267] on button "Previous image" at bounding box center [22, 267] width 44 height 59
click at [31, 263] on button "Previous image" at bounding box center [22, 267] width 44 height 59
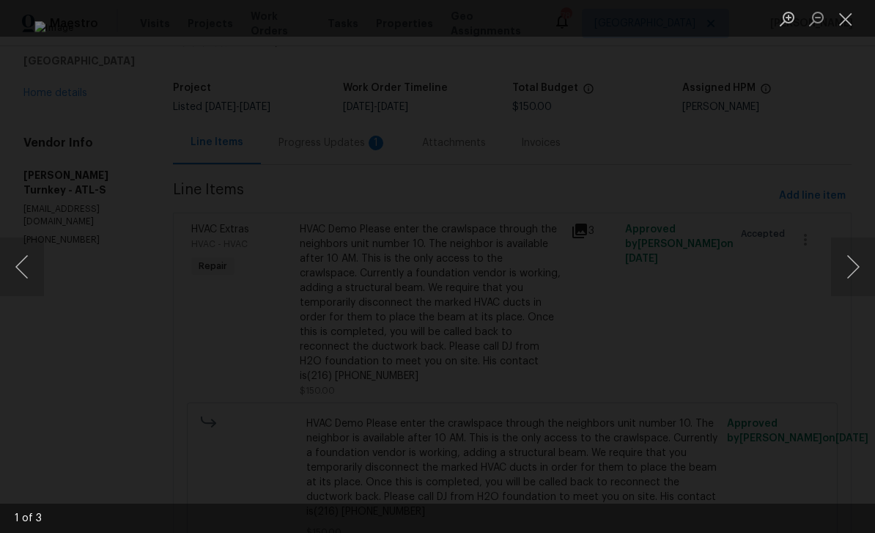
click at [854, 271] on button "Next image" at bounding box center [853, 267] width 44 height 59
click at [853, 273] on button "Next image" at bounding box center [853, 267] width 44 height 59
click at [855, 274] on button "Next image" at bounding box center [853, 267] width 44 height 59
click at [853, 273] on button "Next image" at bounding box center [853, 267] width 44 height 59
click at [854, 273] on button "Next image" at bounding box center [853, 267] width 44 height 59
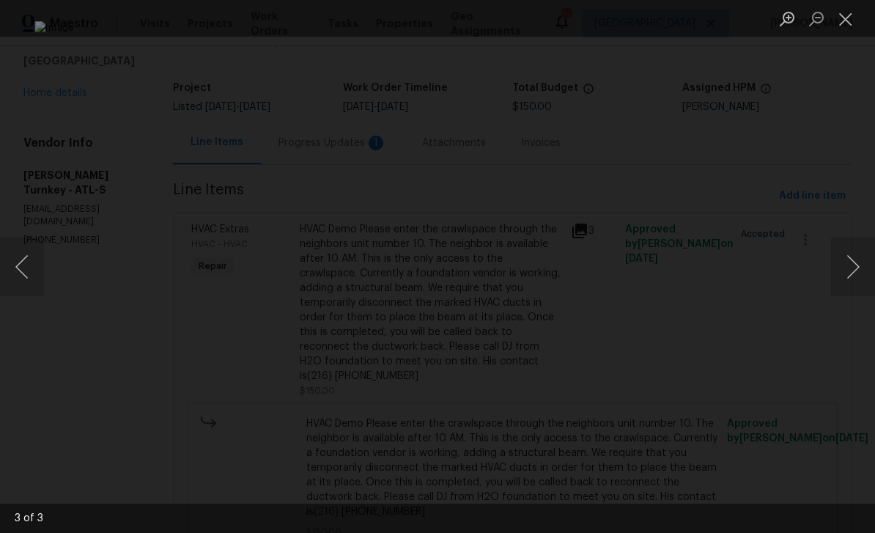
click at [851, 272] on button "Next image" at bounding box center [853, 267] width 44 height 59
click at [853, 276] on button "Next image" at bounding box center [853, 267] width 44 height 59
click at [33, 265] on button "Previous image" at bounding box center [22, 267] width 44 height 59
click at [32, 265] on button "Previous image" at bounding box center [22, 267] width 44 height 59
click at [43, 269] on button "Previous image" at bounding box center [22, 267] width 44 height 59
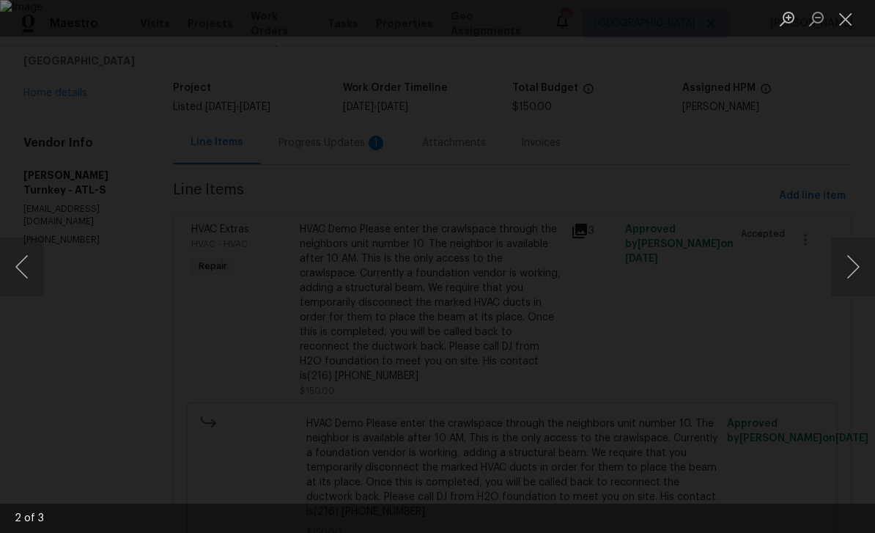
click at [43, 267] on button "Previous image" at bounding box center [22, 267] width 44 height 59
click at [38, 271] on button "Previous image" at bounding box center [22, 267] width 44 height 59
click at [41, 269] on button "Previous image" at bounding box center [22, 267] width 44 height 59
click at [853, 270] on button "Next image" at bounding box center [853, 267] width 44 height 59
click at [848, 267] on button "Next image" at bounding box center [853, 267] width 44 height 59
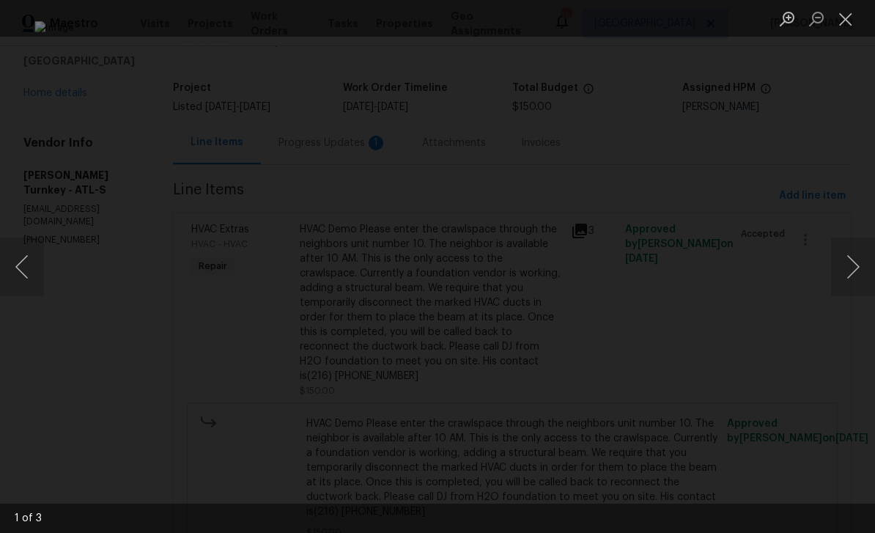
click at [856, 272] on button "Next image" at bounding box center [853, 267] width 44 height 59
click at [851, 271] on button "Next image" at bounding box center [853, 267] width 44 height 59
click at [854, 270] on button "Next image" at bounding box center [853, 267] width 44 height 59
click at [845, 23] on button "Close lightbox" at bounding box center [845, 19] width 29 height 26
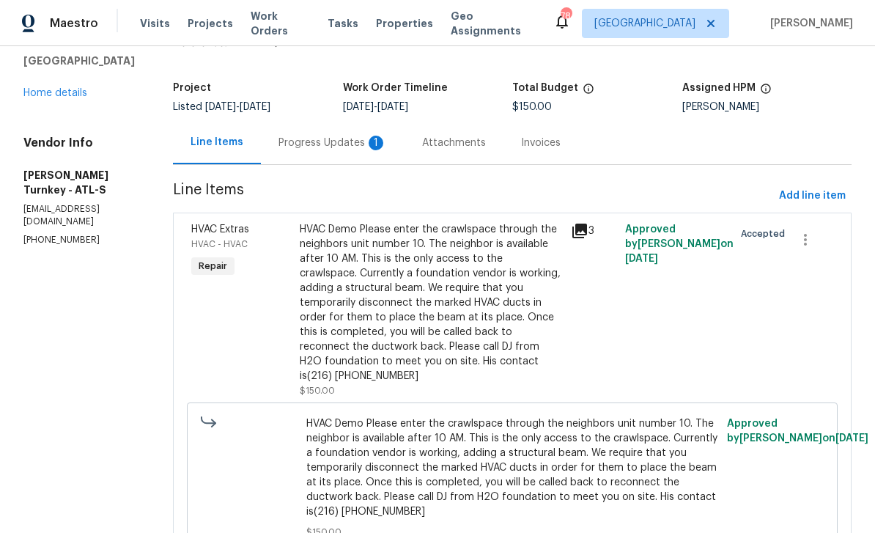
click at [341, 139] on div "Progress Updates 1" at bounding box center [333, 143] width 108 height 15
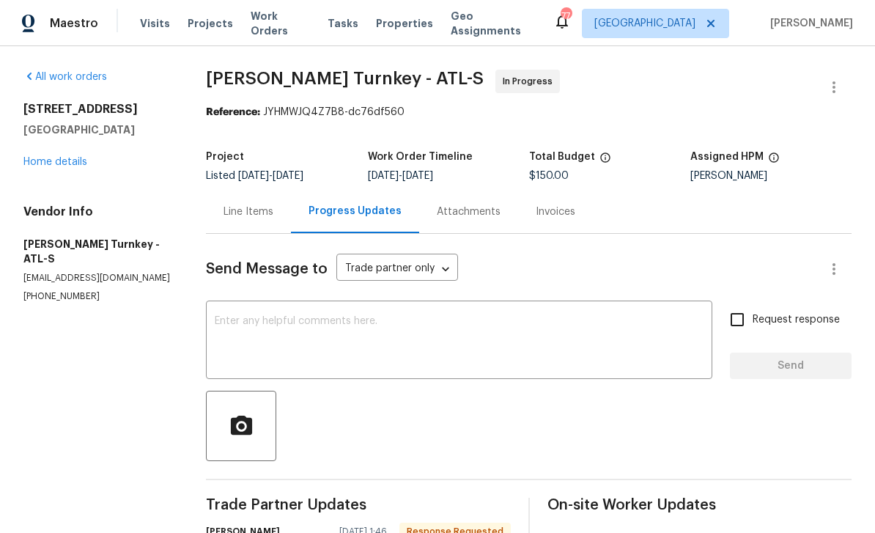
click at [57, 167] on link "Home details" at bounding box center [55, 162] width 64 height 10
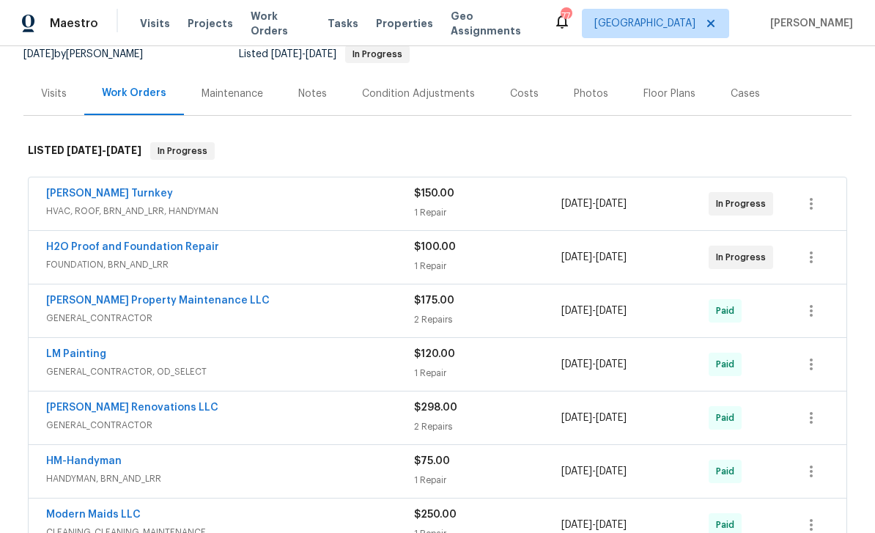
scroll to position [145, 0]
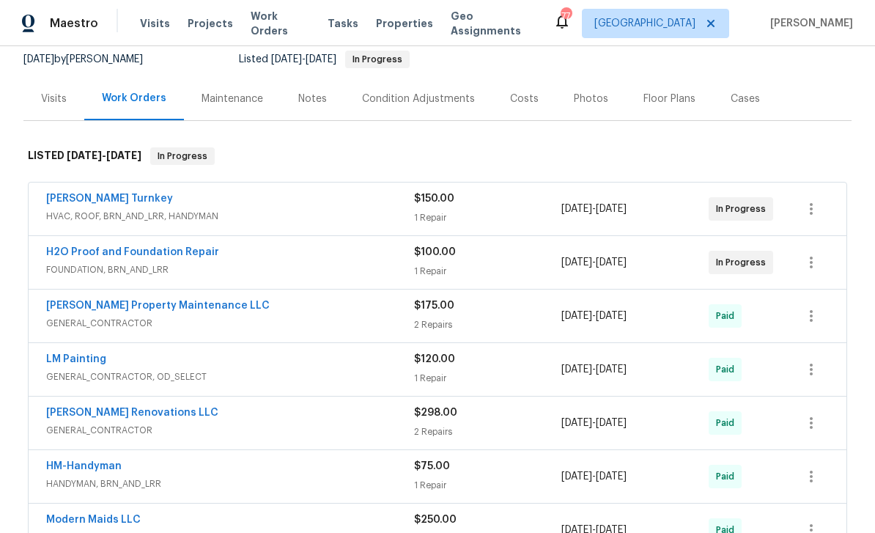
click at [88, 249] on link "H2O Proof and Foundation Repair" at bounding box center [132, 252] width 173 height 10
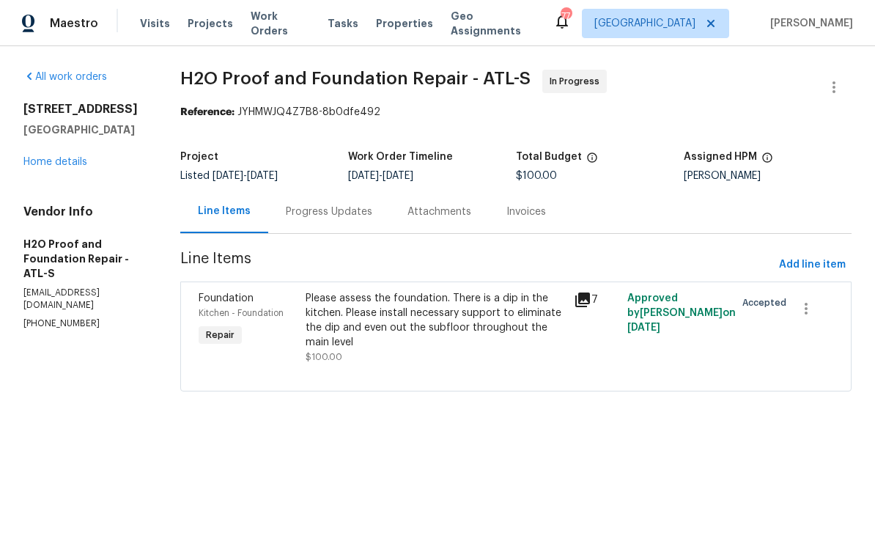
click at [361, 215] on div "Progress Updates" at bounding box center [329, 212] width 87 height 15
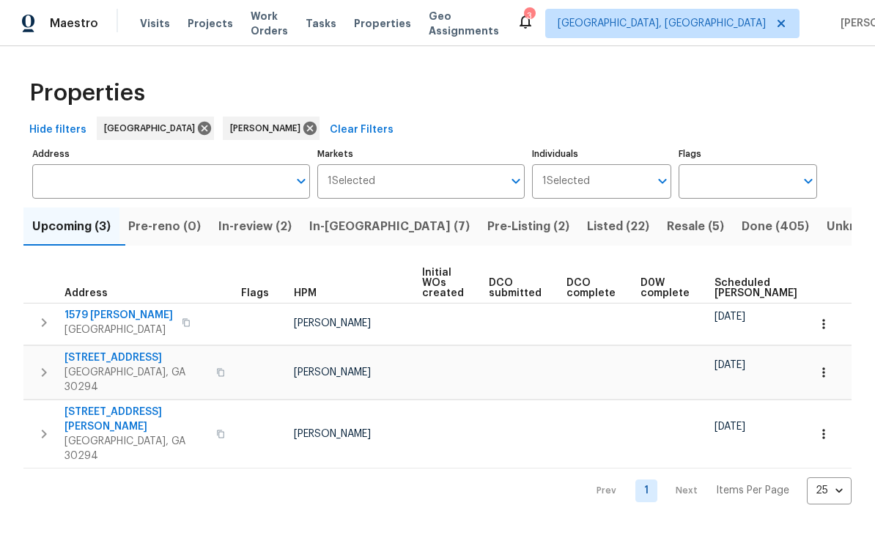
click at [667, 224] on span "Resale (5)" at bounding box center [695, 226] width 57 height 21
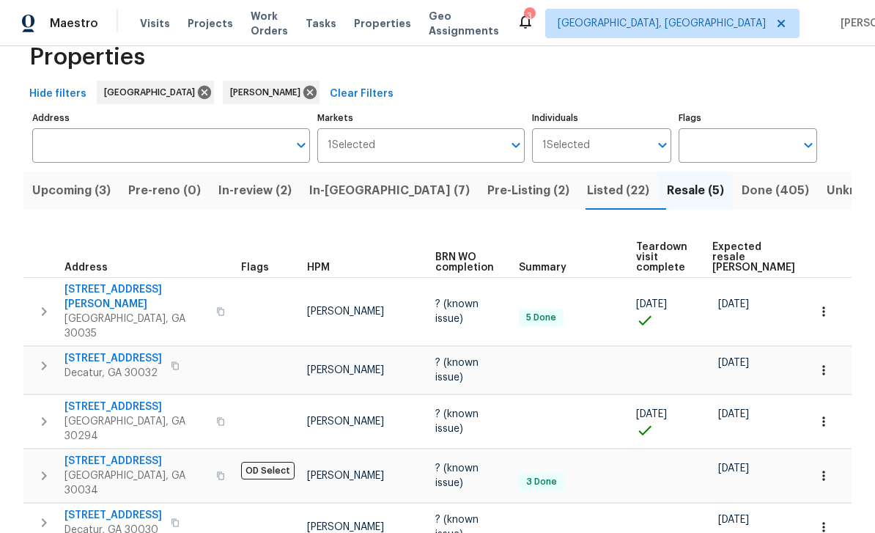
scroll to position [35, 0]
click at [587, 199] on span "Listed (22)" at bounding box center [618, 191] width 62 height 21
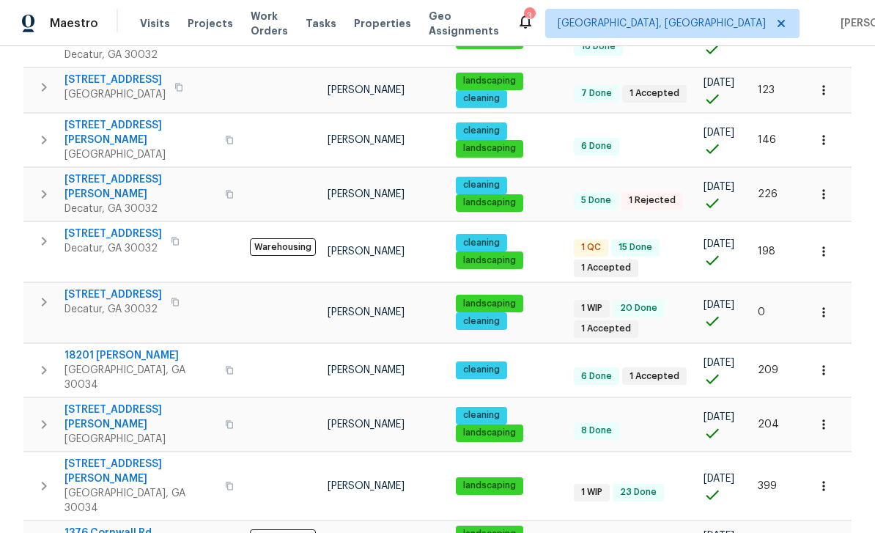
scroll to position [770, 0]
